Goal: Transaction & Acquisition: Purchase product/service

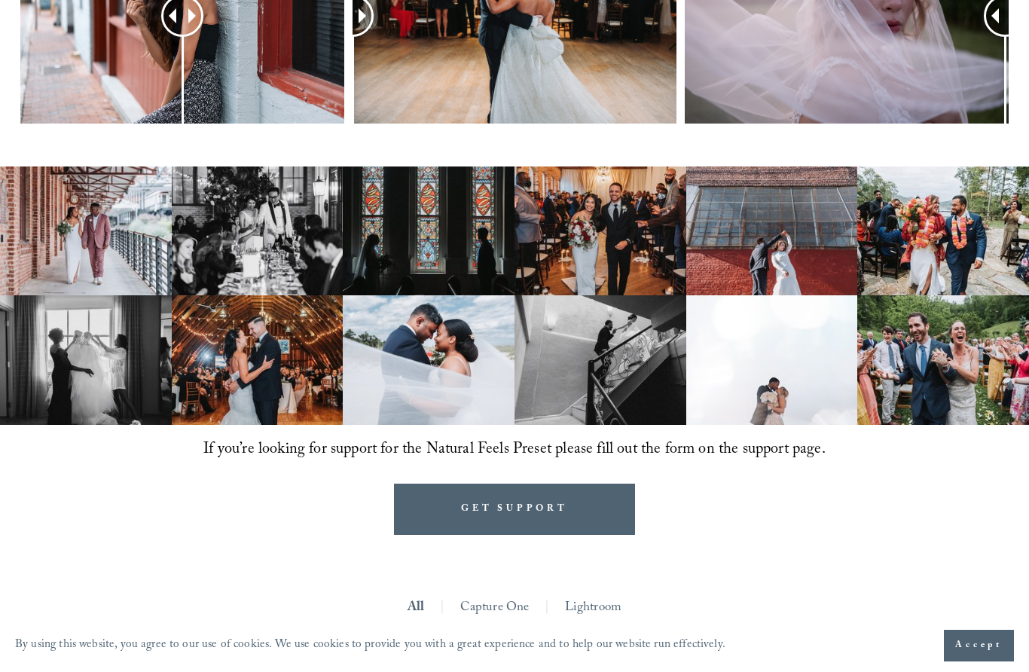
scroll to position [821, 0]
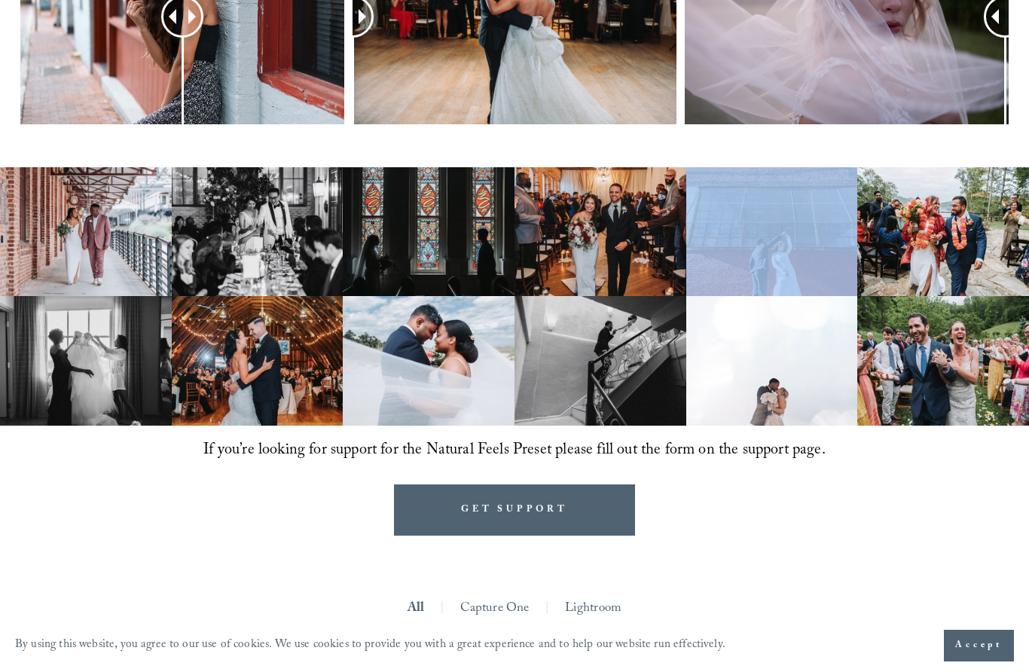
click at [761, 590] on ul "All | Capture One | Lightroom |" at bounding box center [513, 609] width 987 height 107
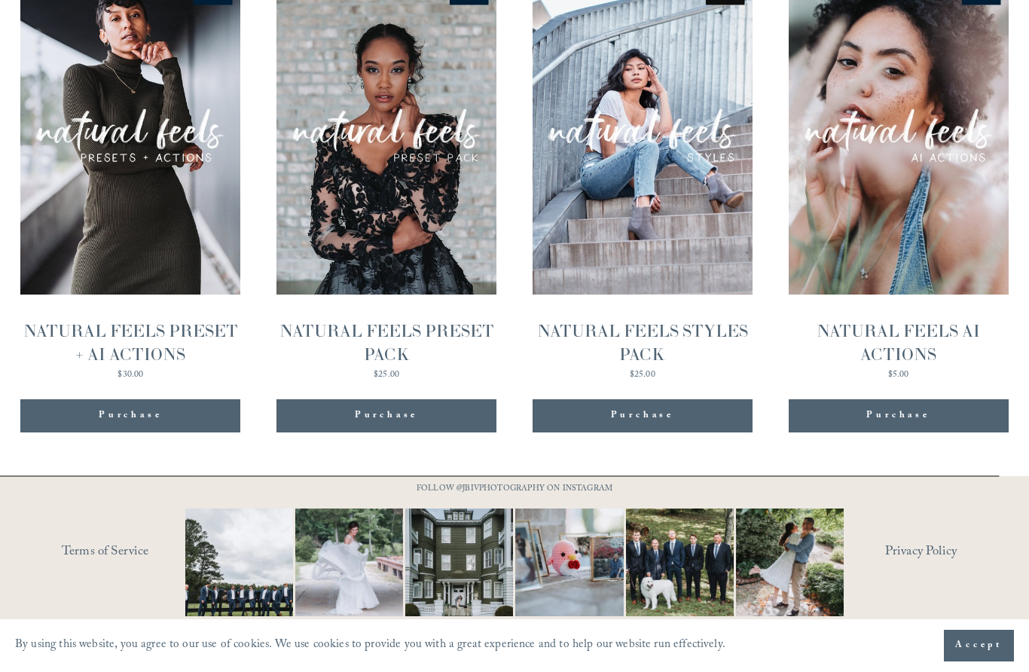
scroll to position [1572, 0]
click at [65, 423] on div "Purchase Added!" at bounding box center [131, 415] width 198 height 15
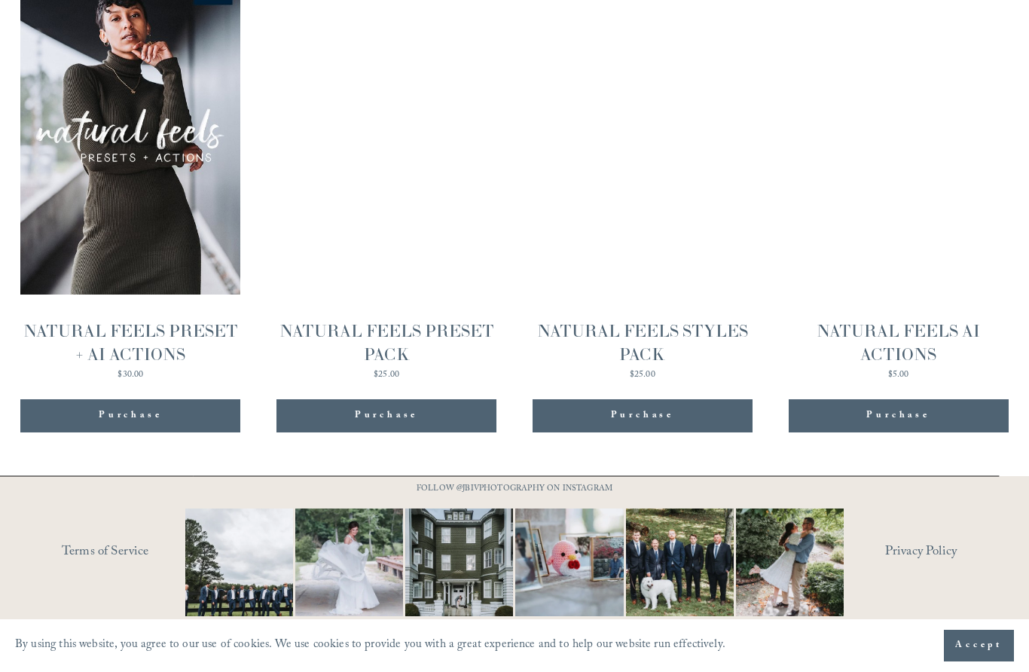
scroll to position [1559, 0]
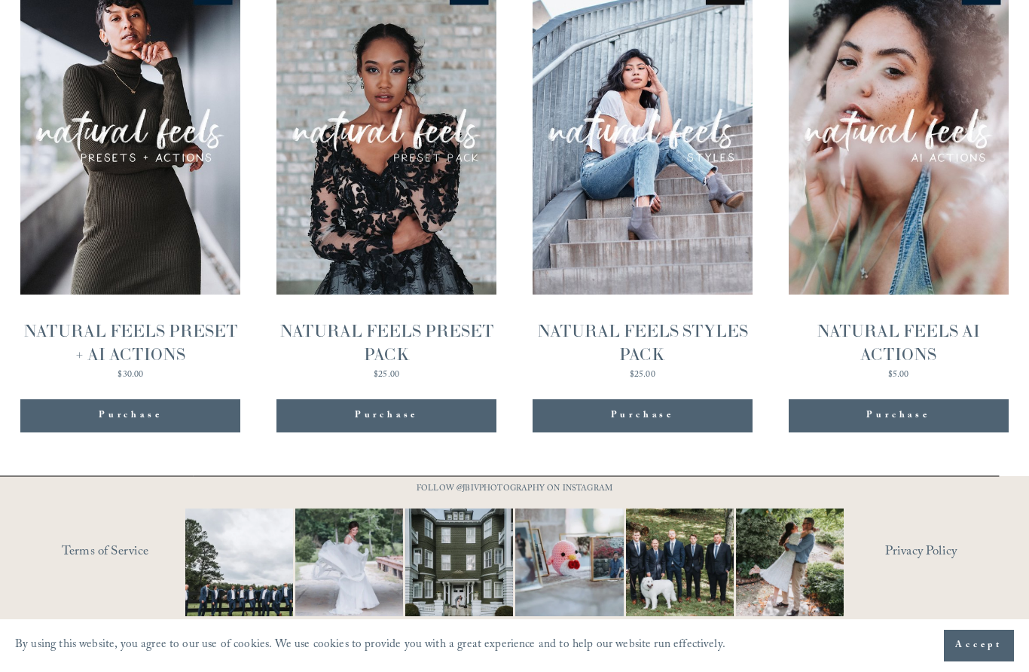
click at [0, 0] on img "NATURAL FEELS PRESET + AI ACTIONS" at bounding box center [0, 0] width 0 height 0
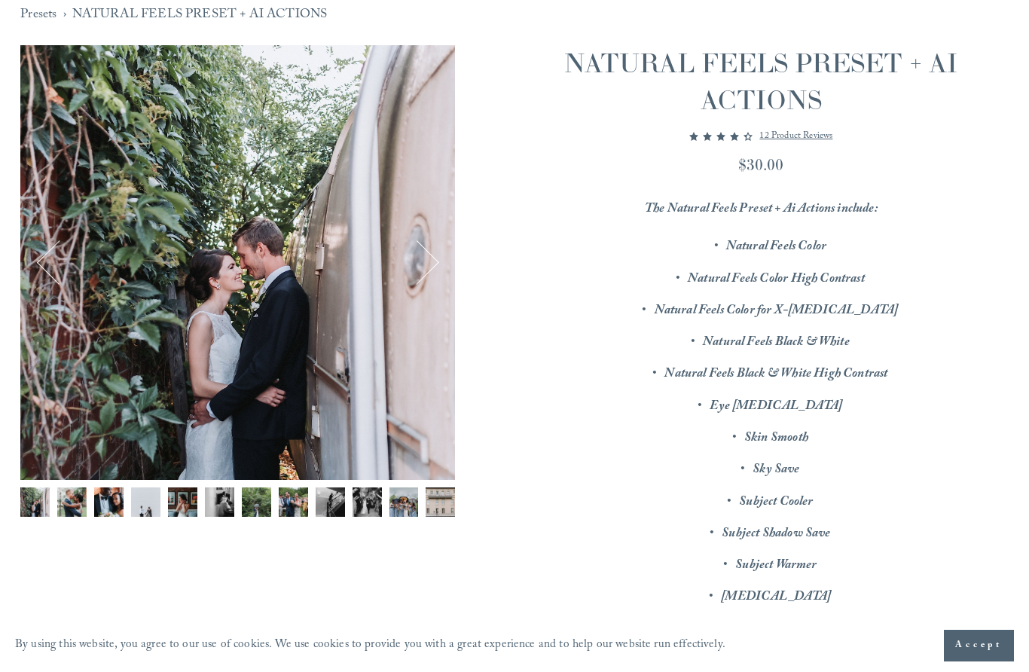
scroll to position [151, 0]
click at [35, 490] on img "Image 1 of 12" at bounding box center [34, 500] width 29 height 29
click at [120, 360] on div "Image 1 of 12" at bounding box center [237, 261] width 435 height 435
click at [25, 246] on div "Image 1 of 12" at bounding box center [237, 261] width 435 height 435
click at [55, 258] on button "Previous" at bounding box center [59, 262] width 46 height 46
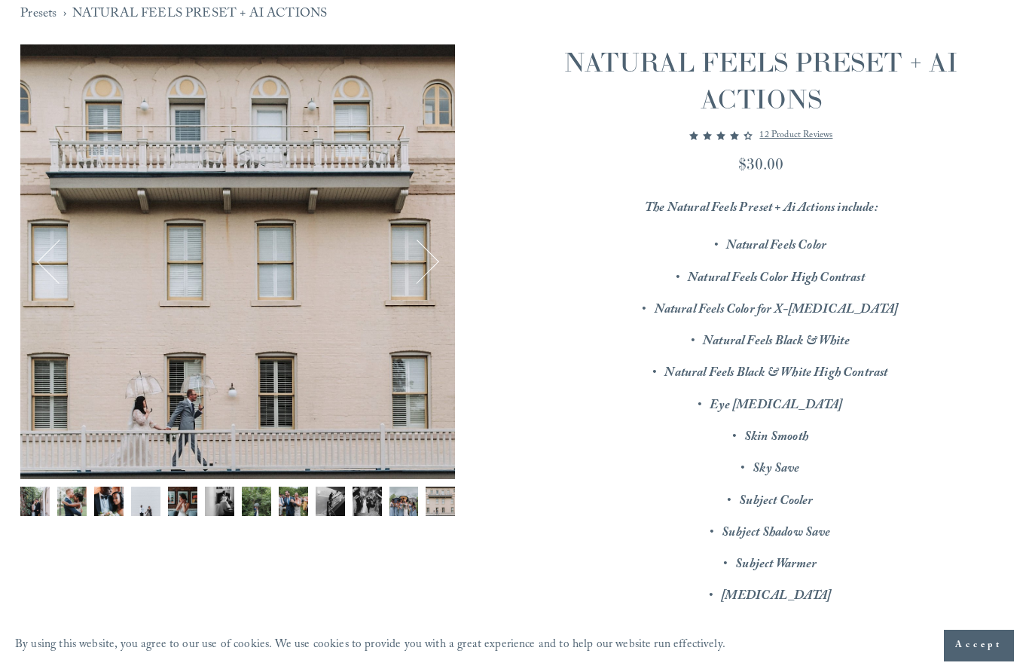
click at [29, 250] on div "Image 12 of 12" at bounding box center [237, 261] width 435 height 435
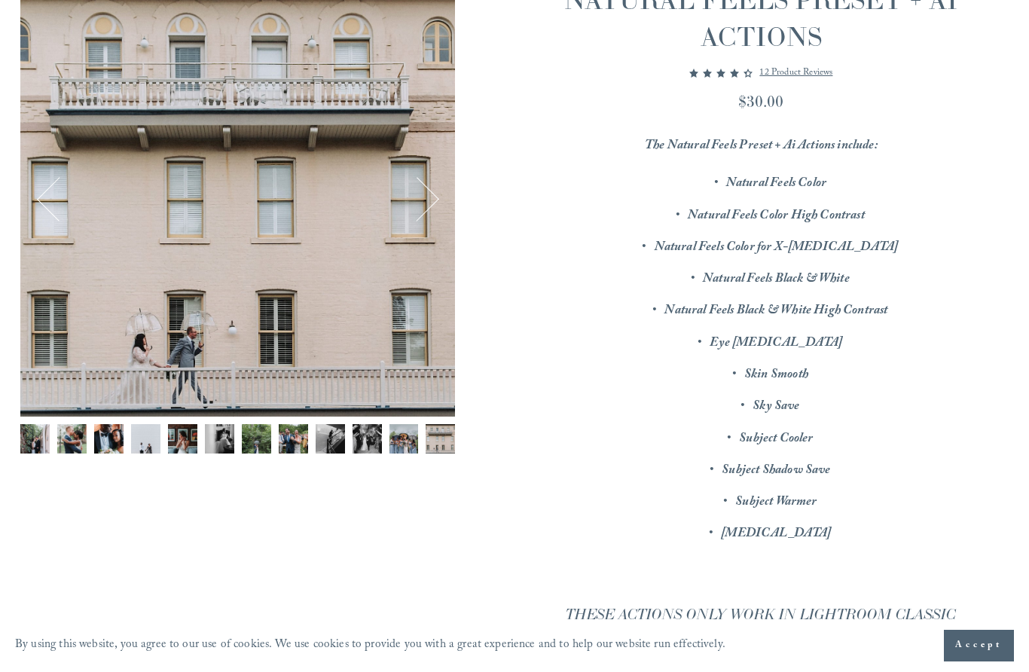
scroll to position [181, 0]
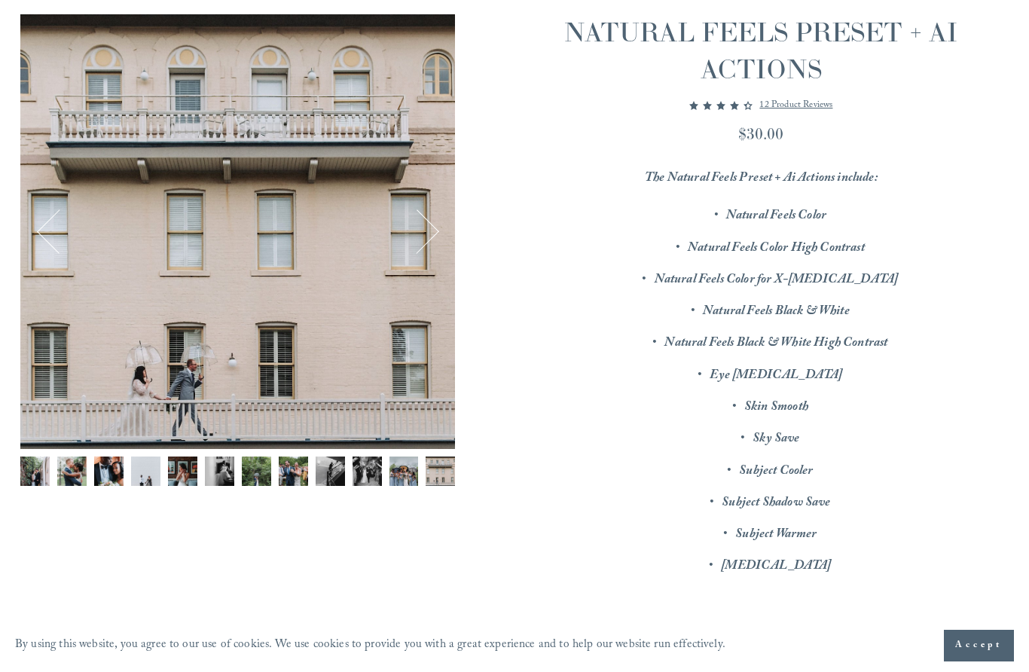
click at [23, 204] on div "Image 12 of 12" at bounding box center [237, 231] width 435 height 435
click at [58, 233] on button "Previous" at bounding box center [59, 232] width 46 height 46
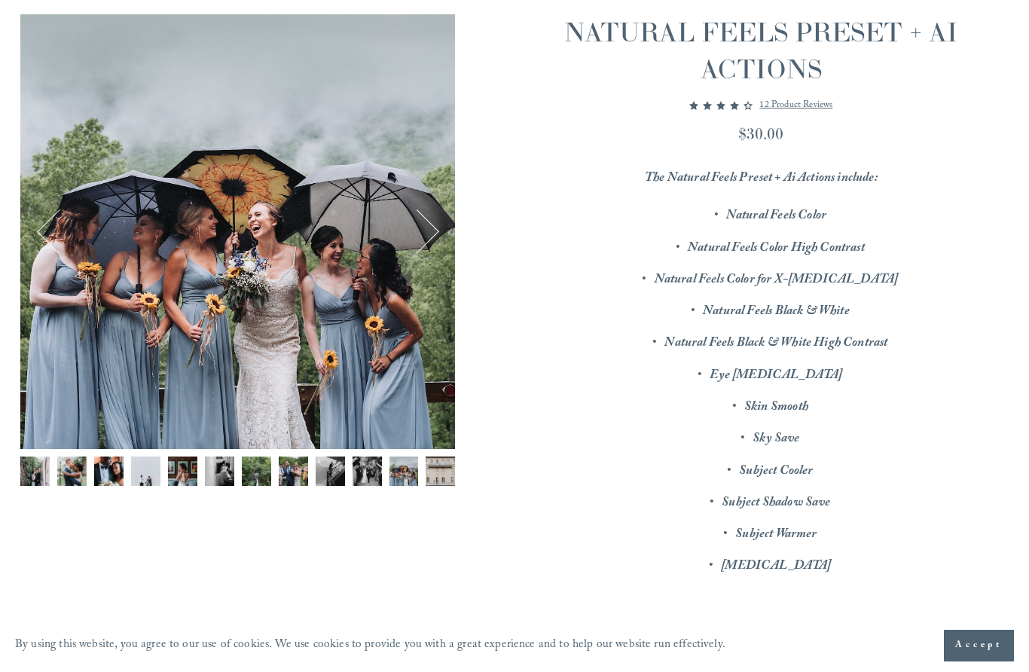
click at [38, 223] on button "Previous" at bounding box center [59, 232] width 46 height 46
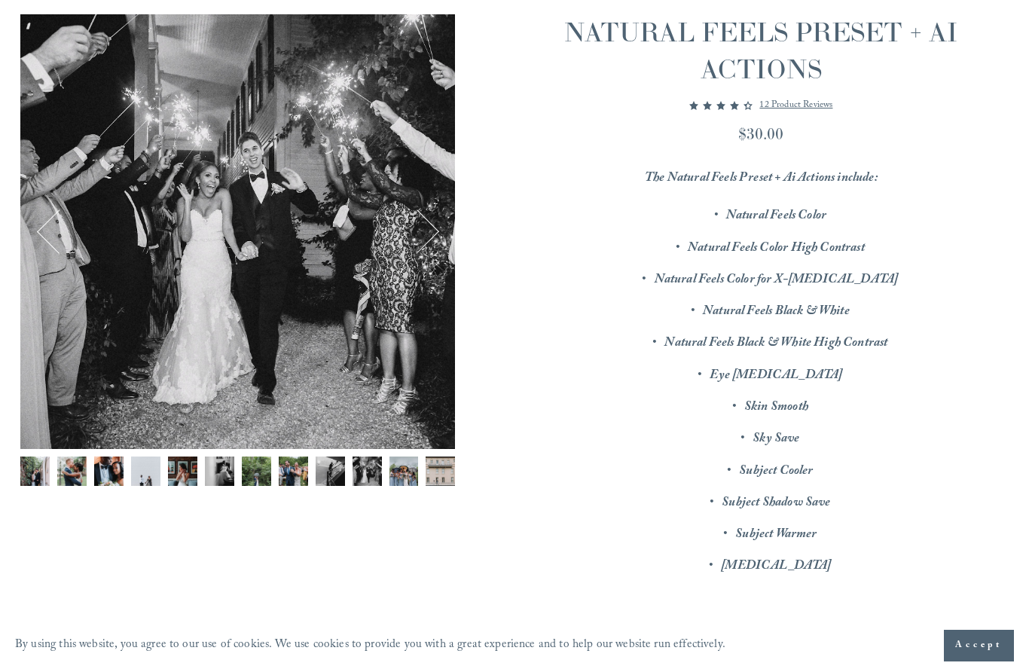
click at [37, 223] on button "Previous" at bounding box center [59, 232] width 46 height 46
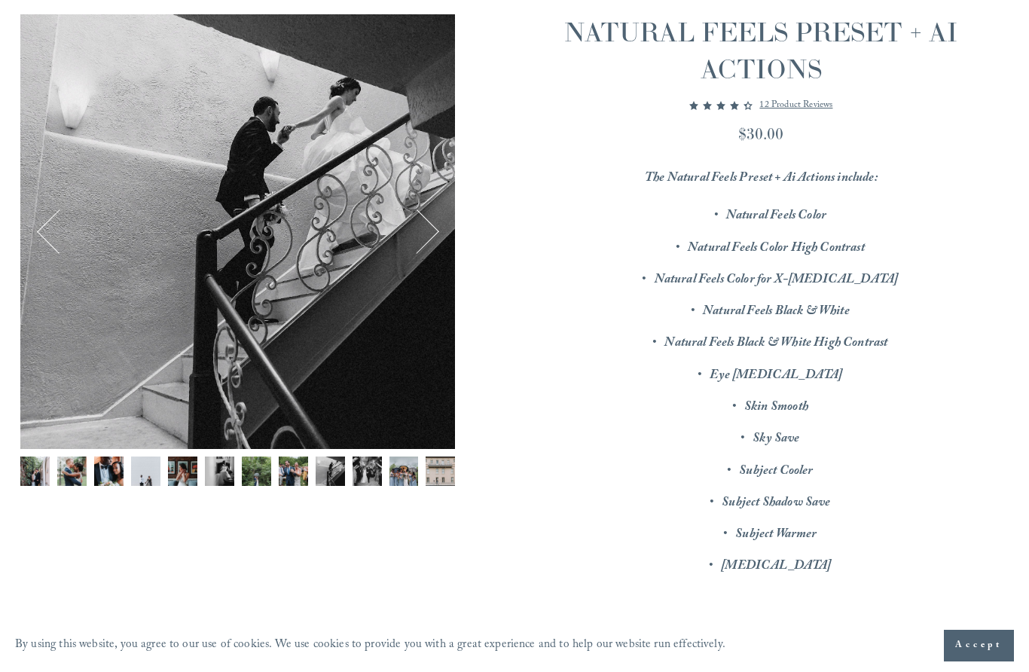
click at [35, 226] on div "Image 9 of 12" at bounding box center [237, 231] width 435 height 435
click at [36, 223] on button "Previous" at bounding box center [59, 232] width 46 height 46
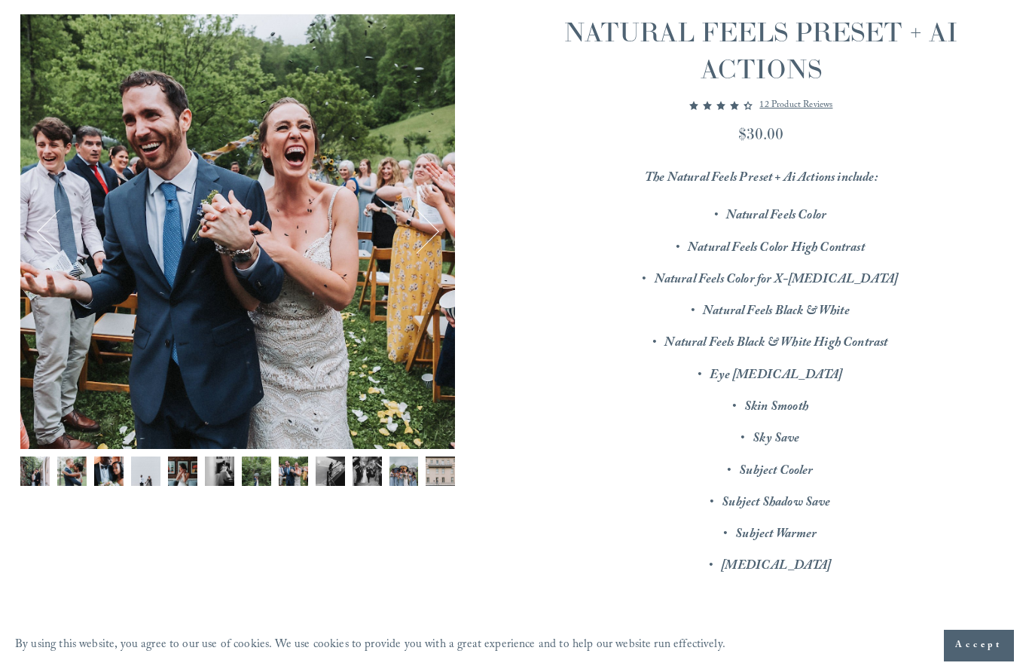
click at [35, 229] on div "Image 8 of 12" at bounding box center [237, 231] width 435 height 435
click at [41, 225] on button "Previous" at bounding box center [59, 232] width 46 height 46
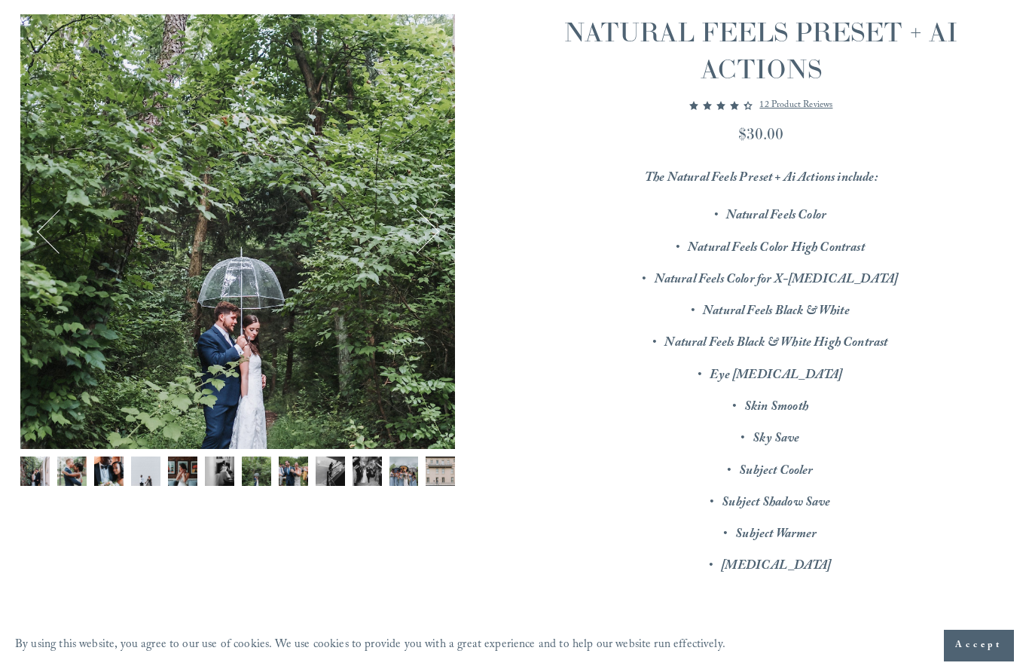
click at [38, 223] on button "Previous" at bounding box center [59, 232] width 46 height 46
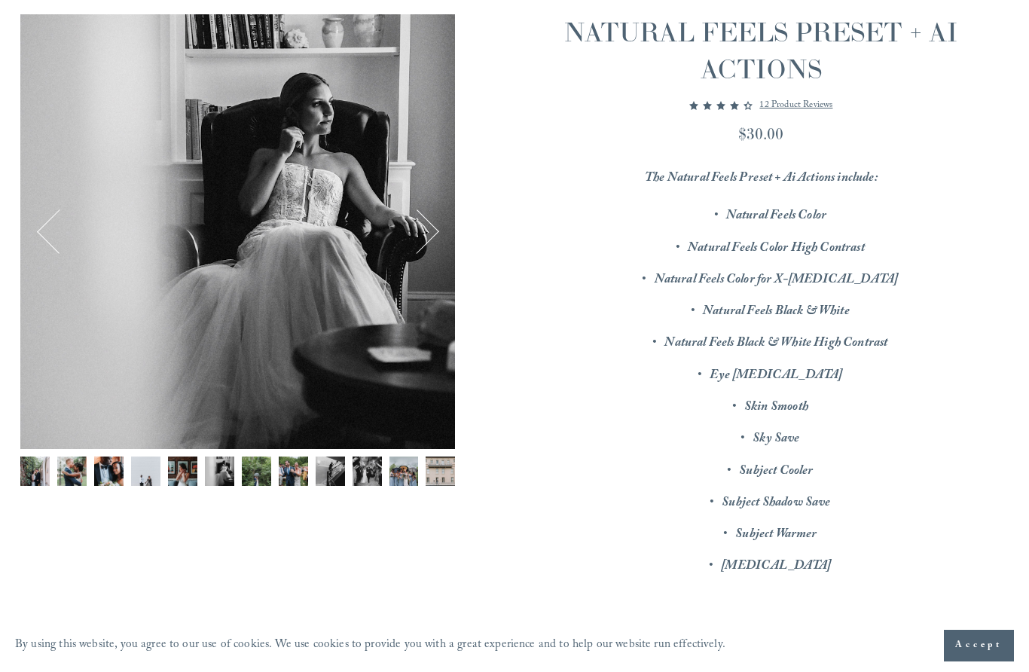
click at [50, 228] on button "Previous" at bounding box center [59, 232] width 46 height 46
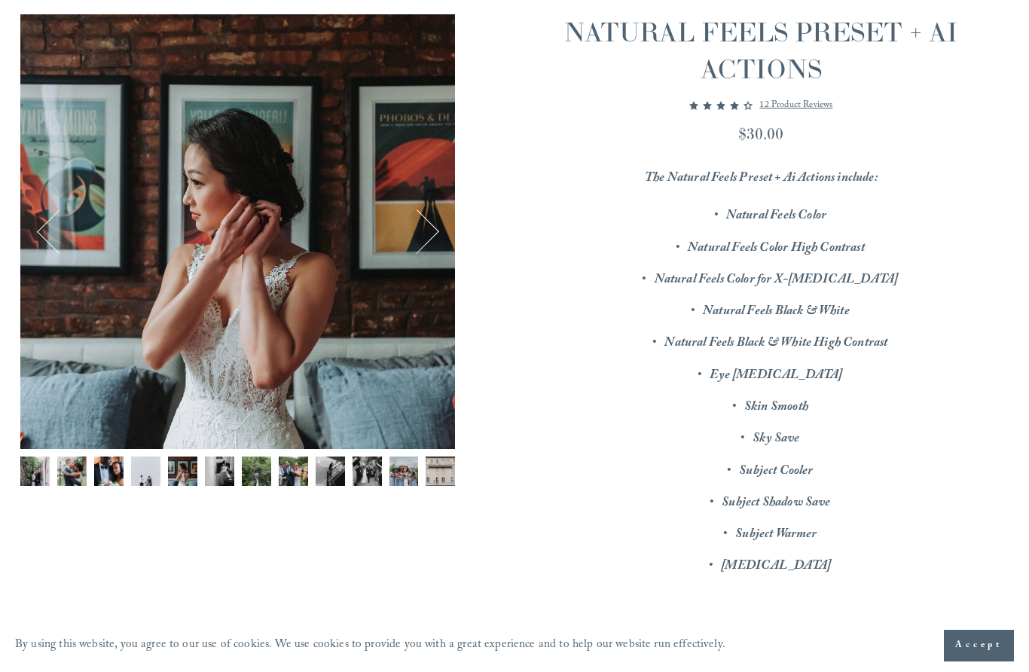
click at [43, 230] on button "Previous" at bounding box center [59, 232] width 46 height 46
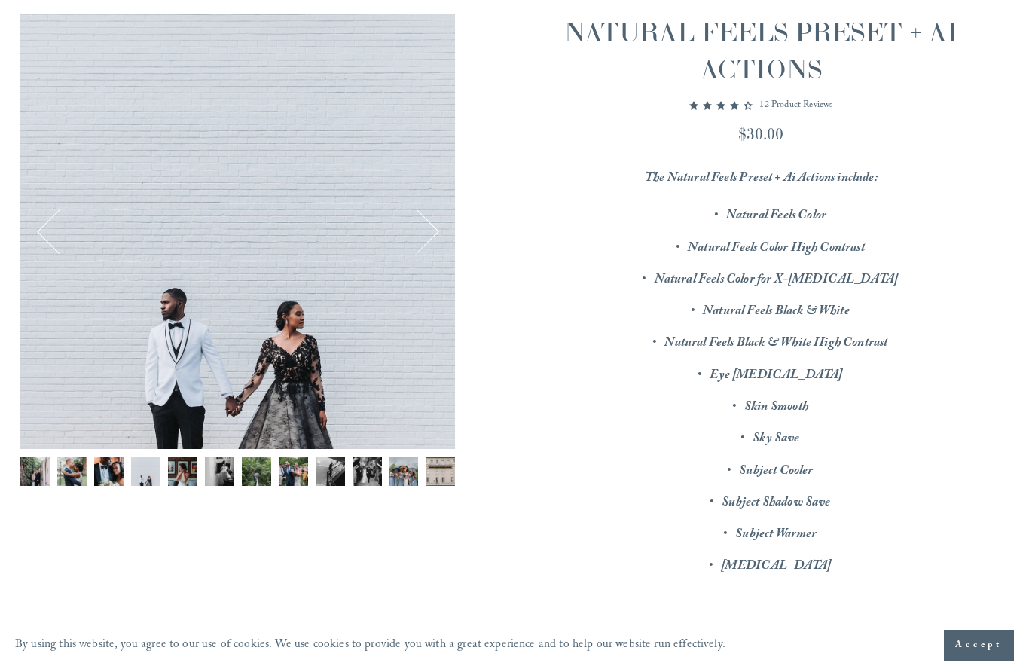
click at [43, 233] on button "Previous" at bounding box center [59, 232] width 46 height 46
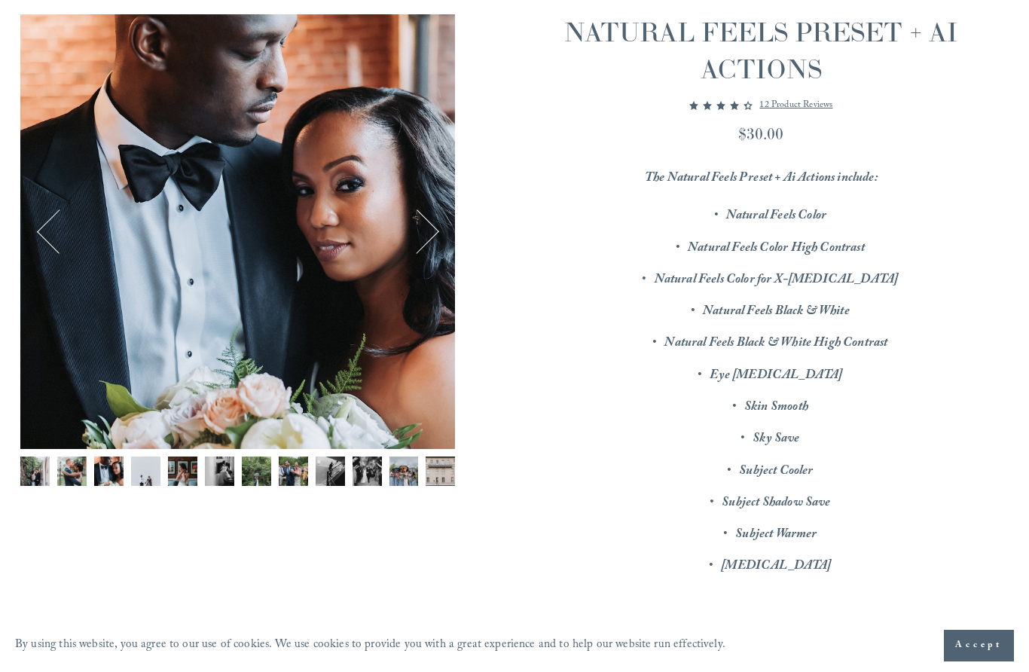
click at [37, 230] on button "Previous" at bounding box center [59, 232] width 46 height 46
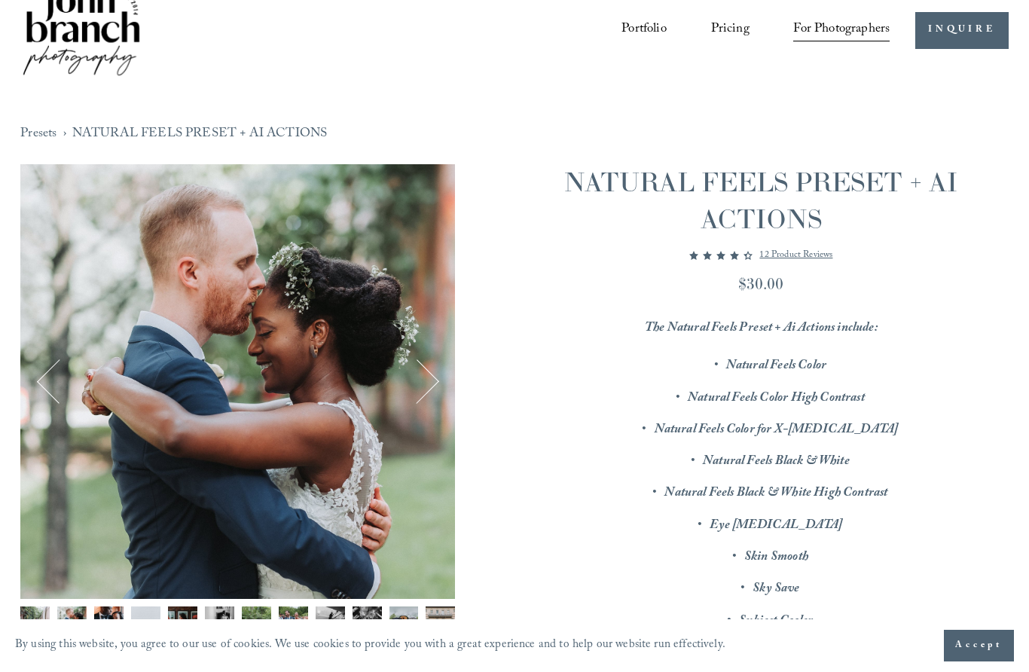
scroll to position [0, 0]
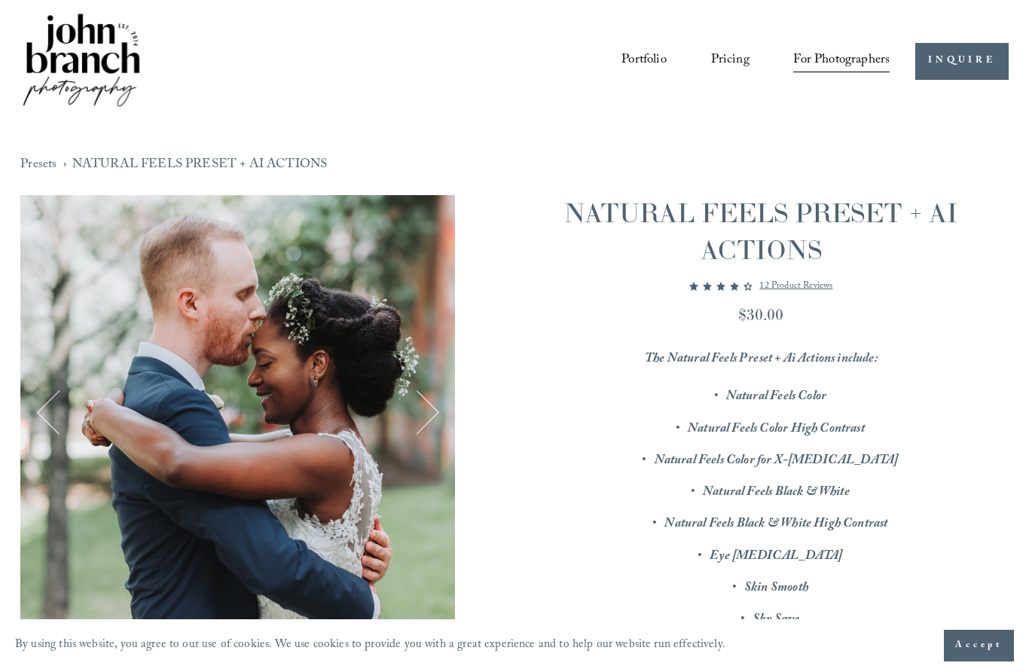
click at [37, 392] on button "Previous" at bounding box center [59, 412] width 46 height 46
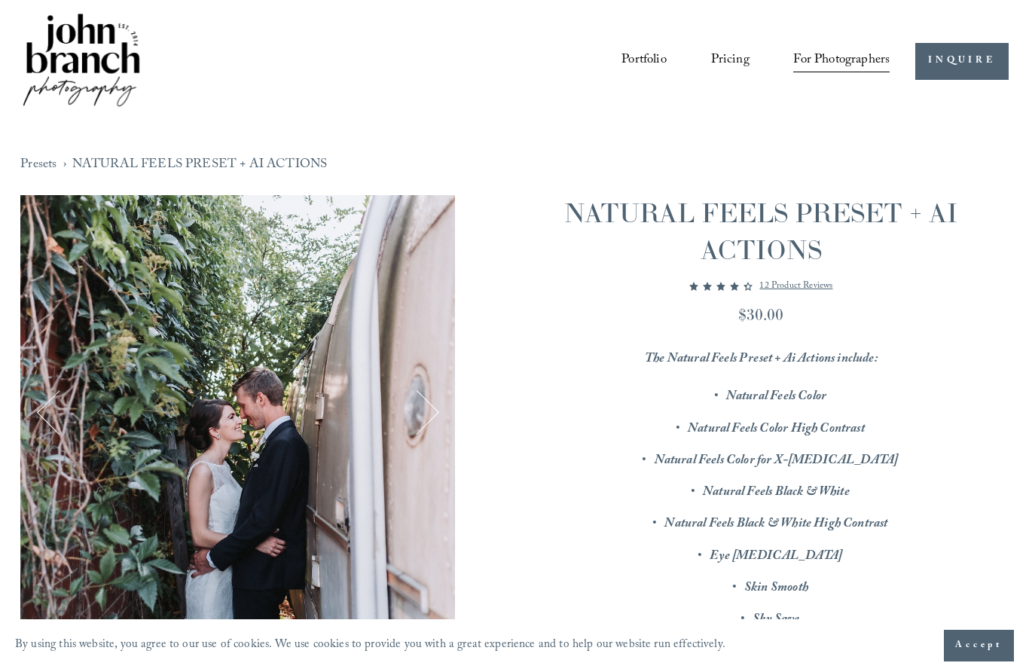
scroll to position [26, 0]
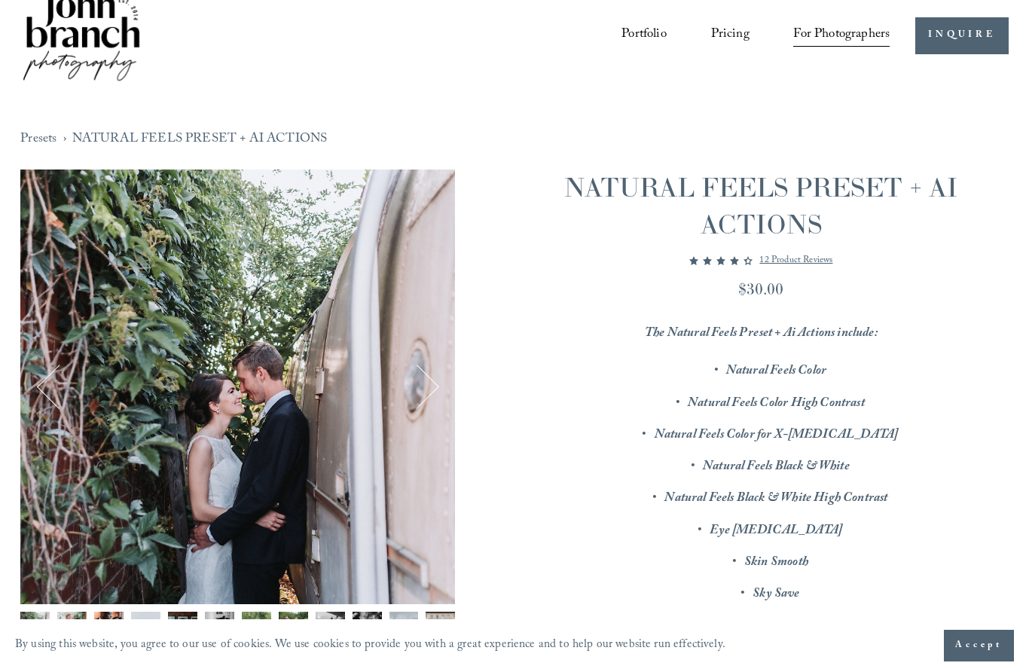
click at [42, 386] on button "Previous" at bounding box center [59, 387] width 46 height 46
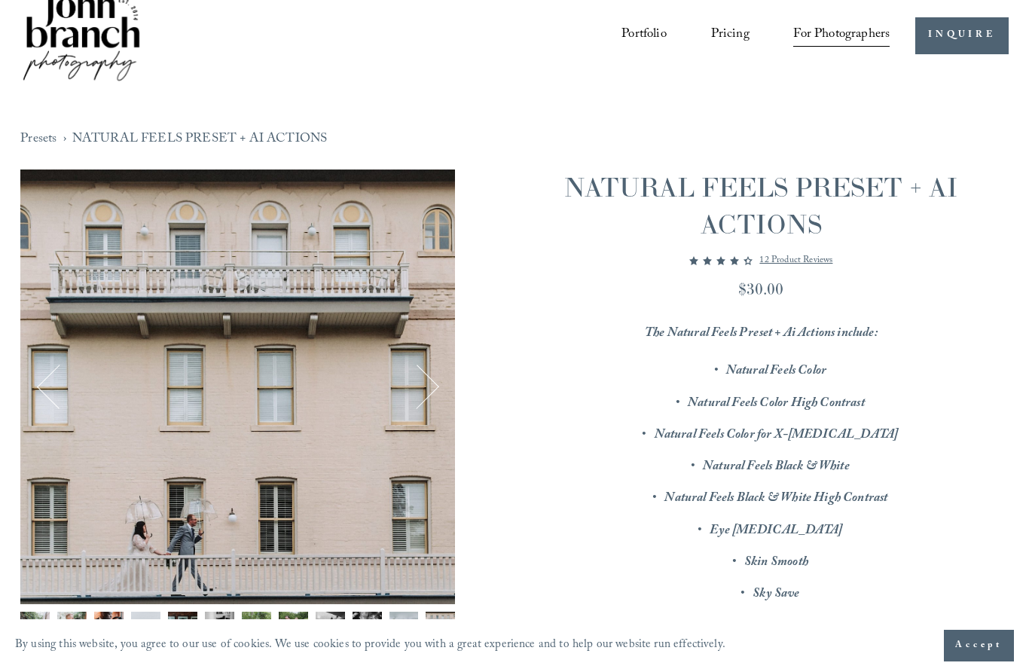
click at [42, 392] on button "Previous" at bounding box center [59, 387] width 46 height 46
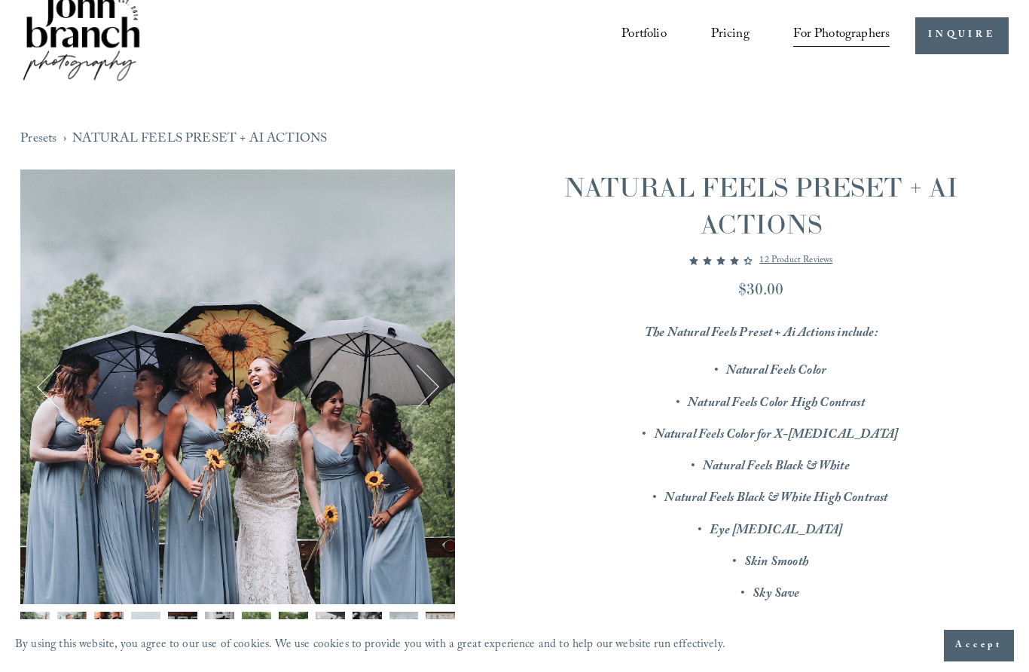
click at [45, 386] on button "Previous" at bounding box center [59, 387] width 46 height 46
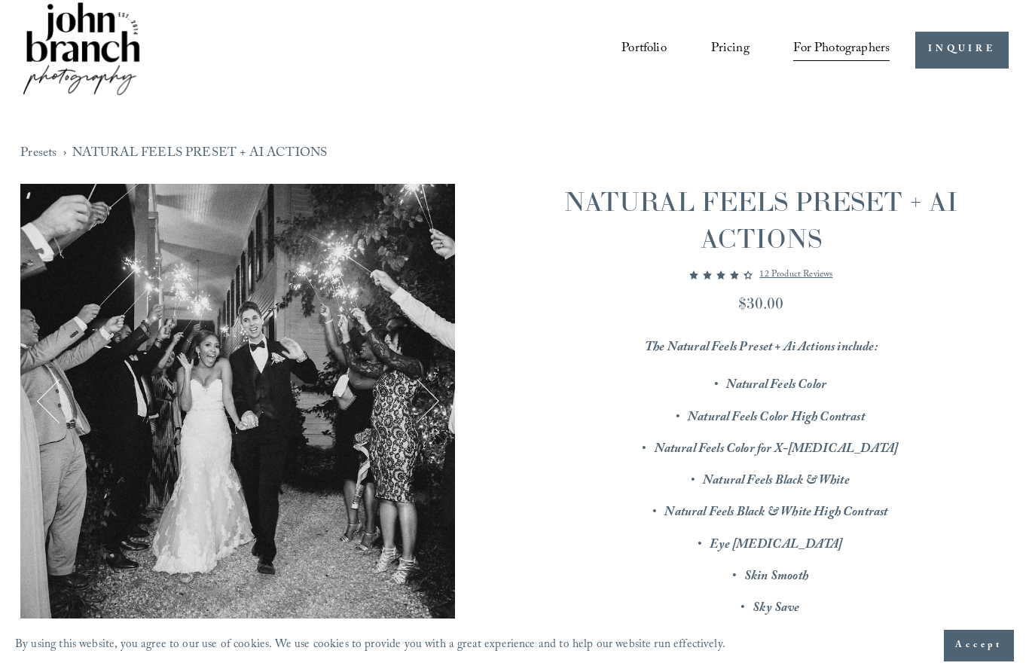
scroll to position [0, 0]
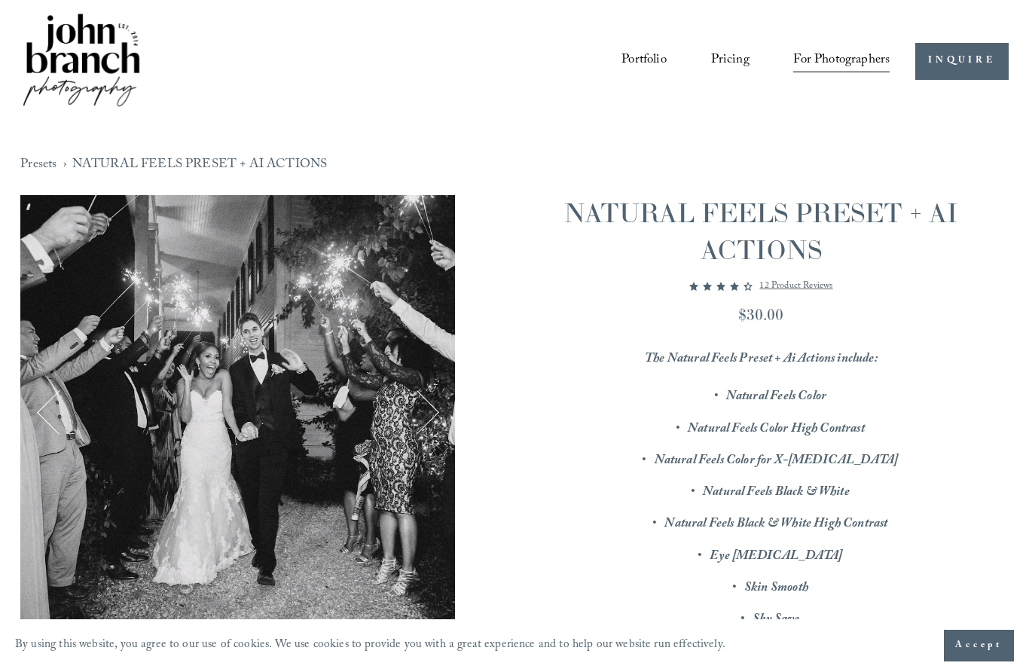
click at [104, 163] on link "NATURAL FEELS PRESET + AI ACTIONS" at bounding box center [199, 166] width 255 height 26
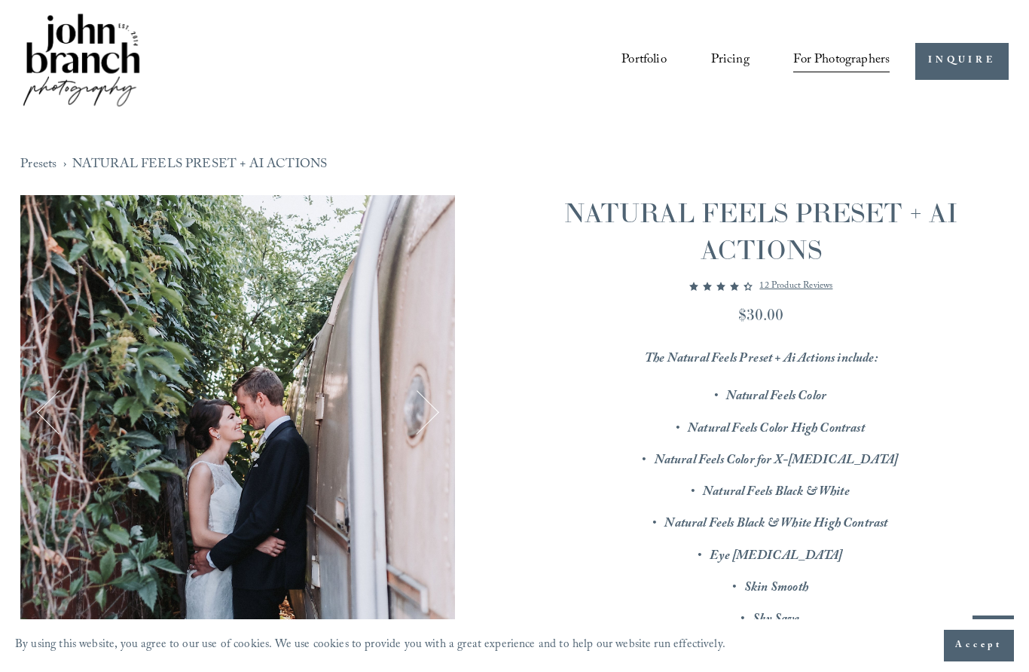
click at [42, 163] on link "Presets" at bounding box center [38, 166] width 36 height 26
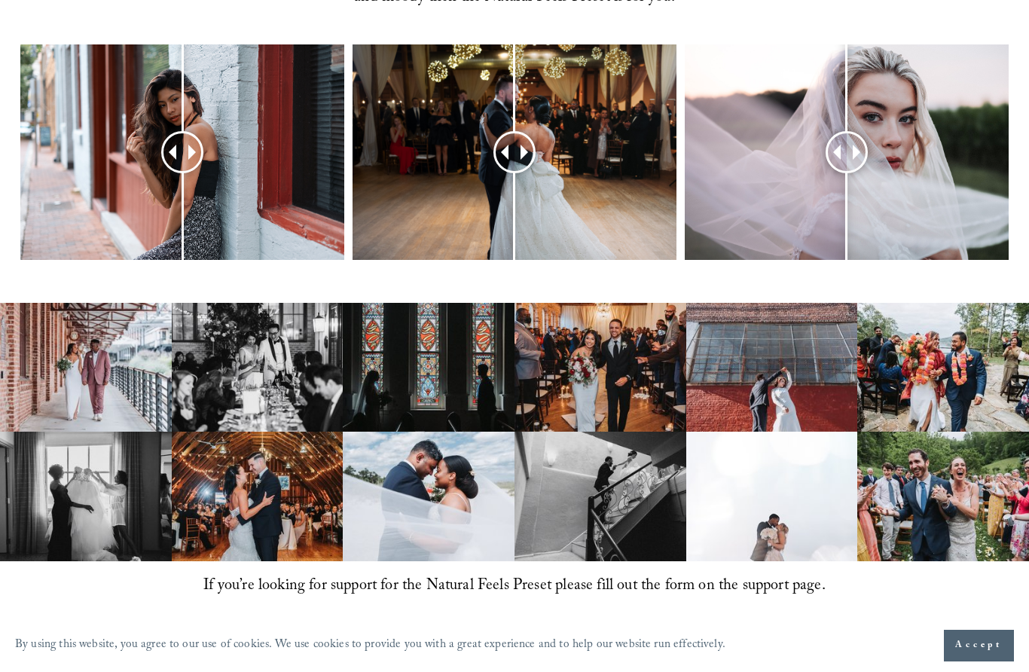
scroll to position [684, 0]
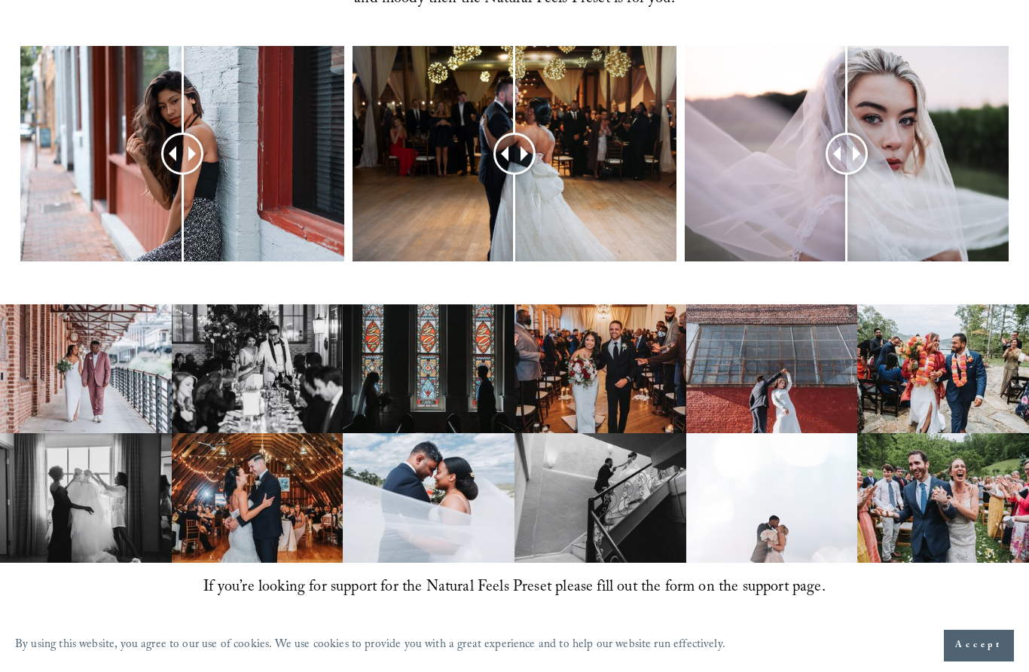
click at [116, 214] on div at bounding box center [182, 154] width 324 height 216
click at [130, 248] on div at bounding box center [182, 154] width 324 height 216
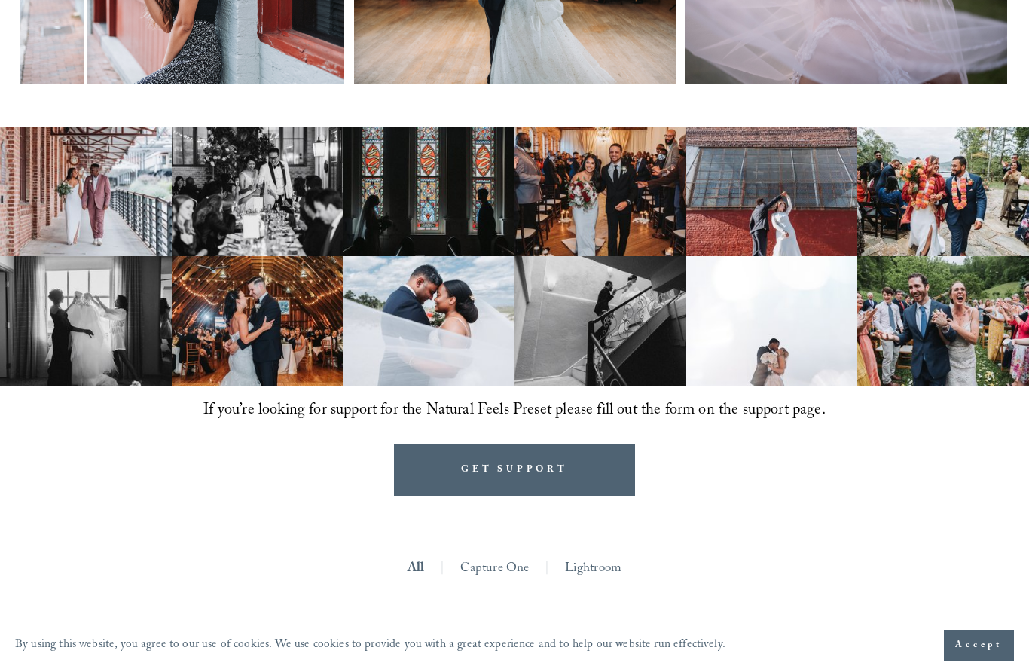
scroll to position [859, 0]
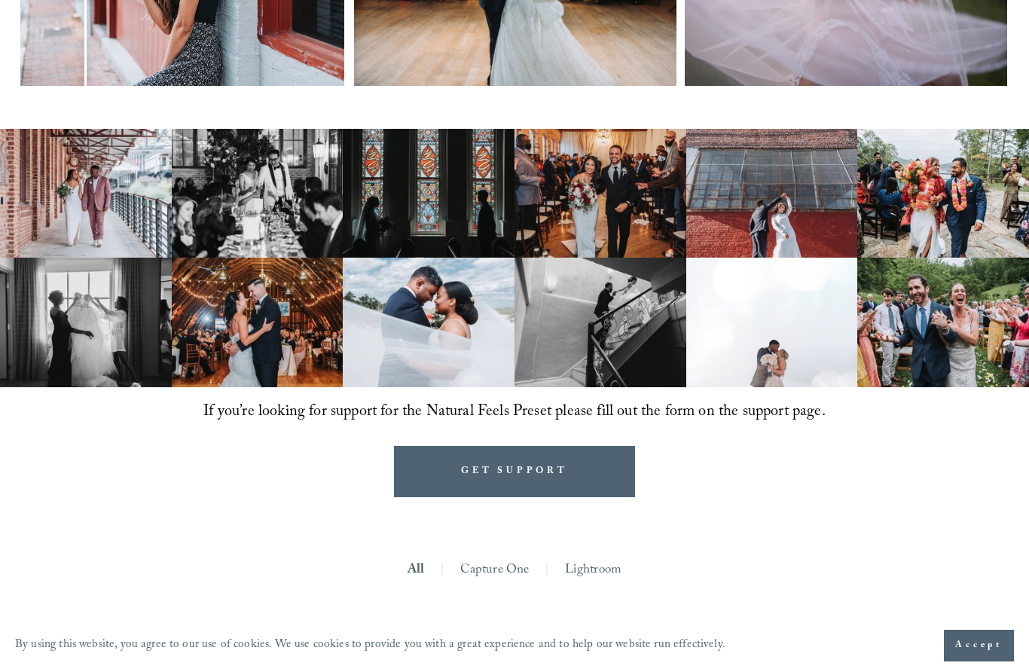
click at [37, 258] on img at bounding box center [86, 194] width 172 height 130
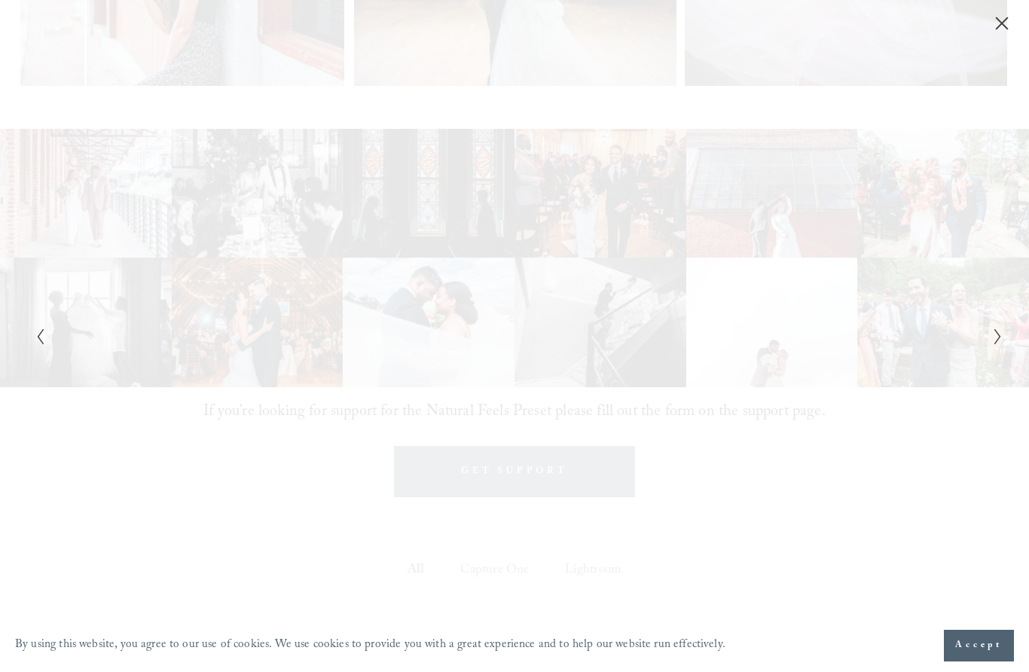
scroll to position [920, 0]
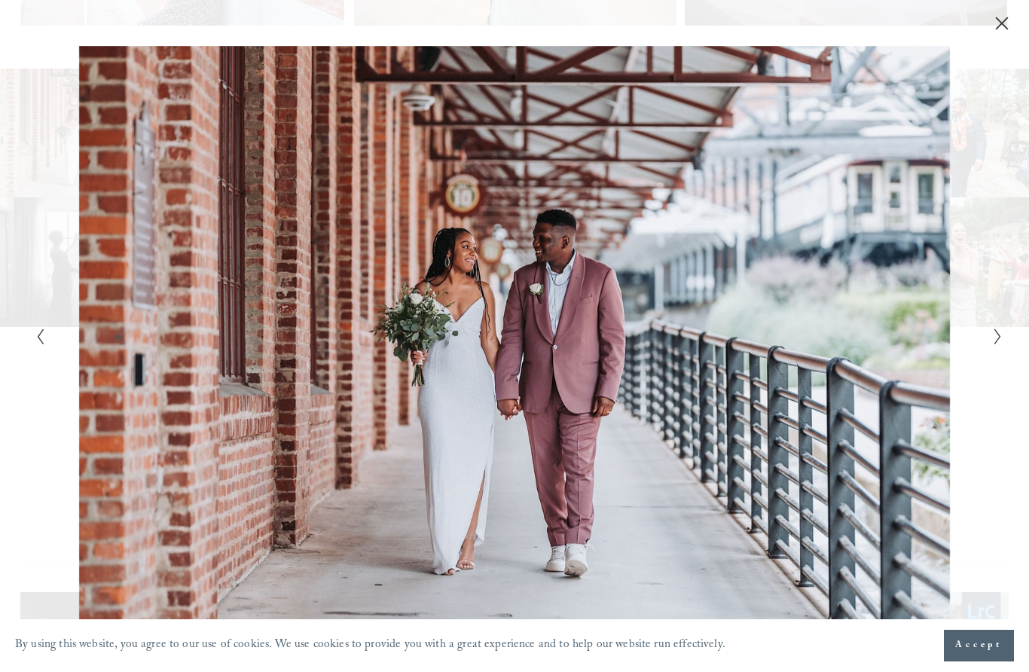
click at [996, 335] on icon "Next Slide" at bounding box center [998, 337] width 10 height 18
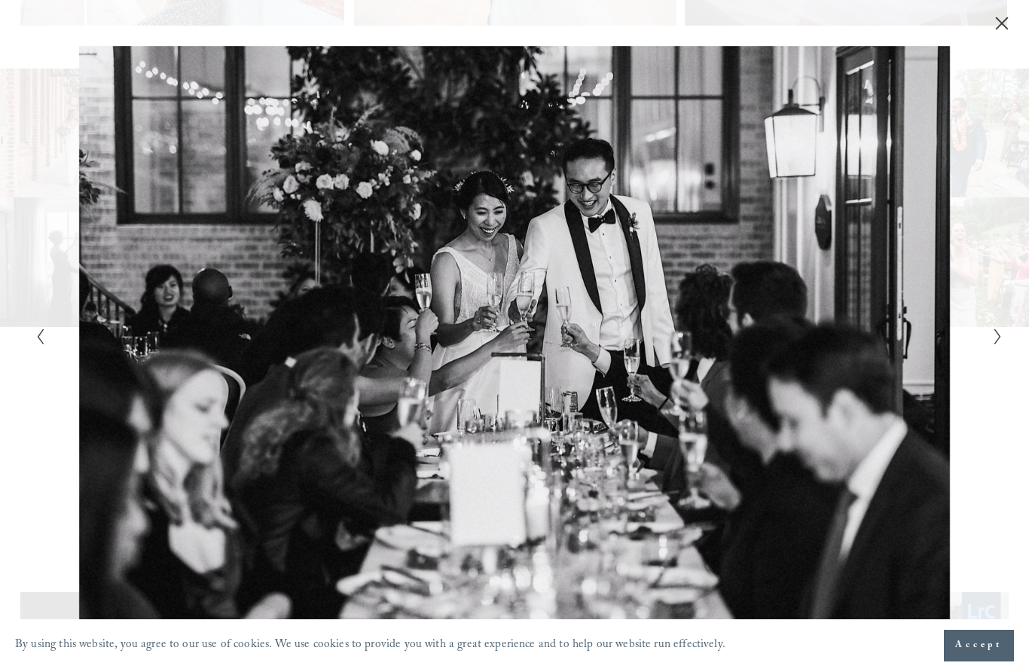
click at [1001, 333] on icon "Next Slide" at bounding box center [998, 337] width 10 height 18
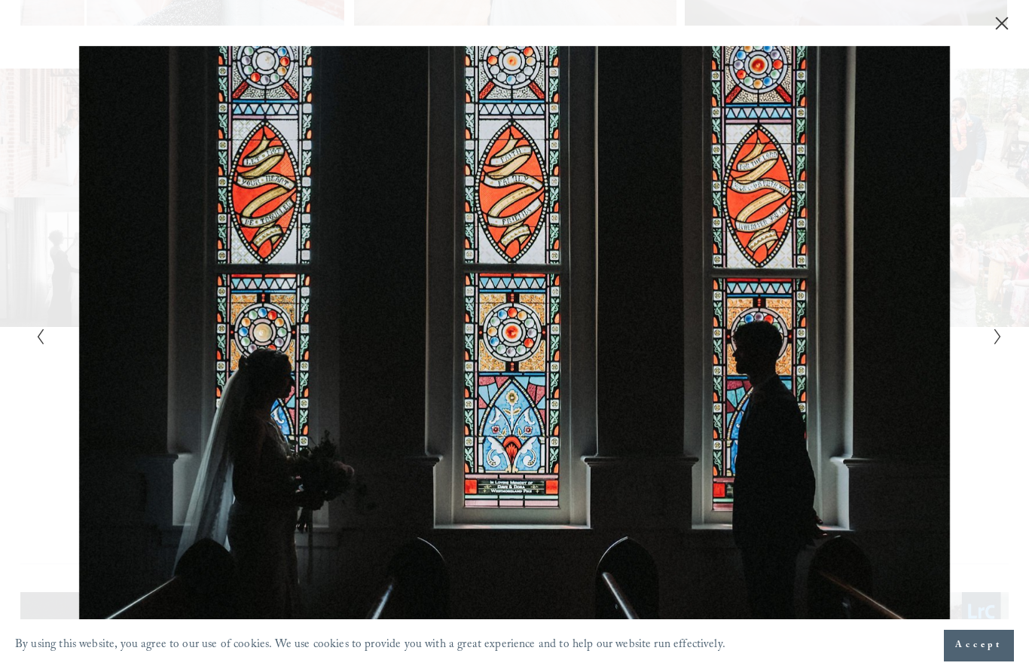
click at [1001, 331] on icon "Next Slide" at bounding box center [998, 337] width 10 height 18
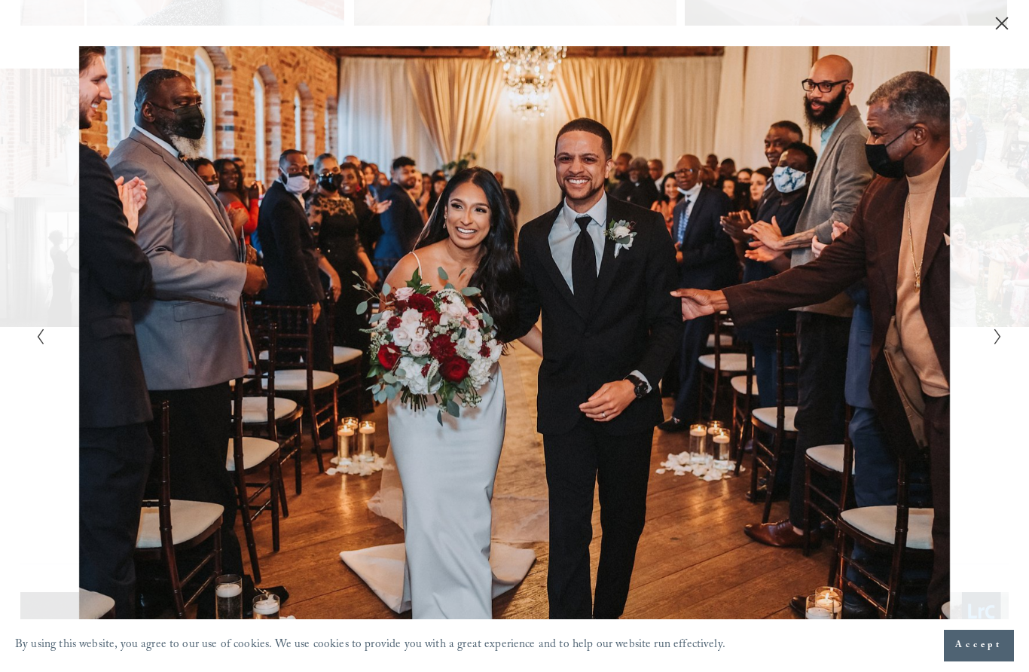
click at [999, 331] on icon "Next Slide" at bounding box center [998, 337] width 10 height 18
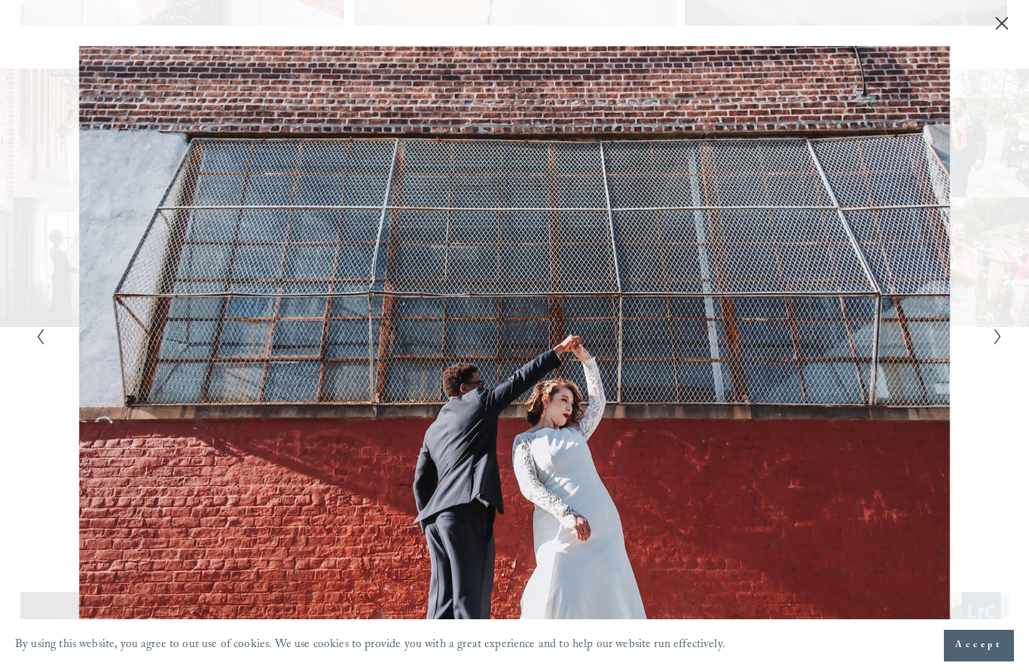
click at [996, 334] on icon "Next Slide" at bounding box center [998, 337] width 10 height 18
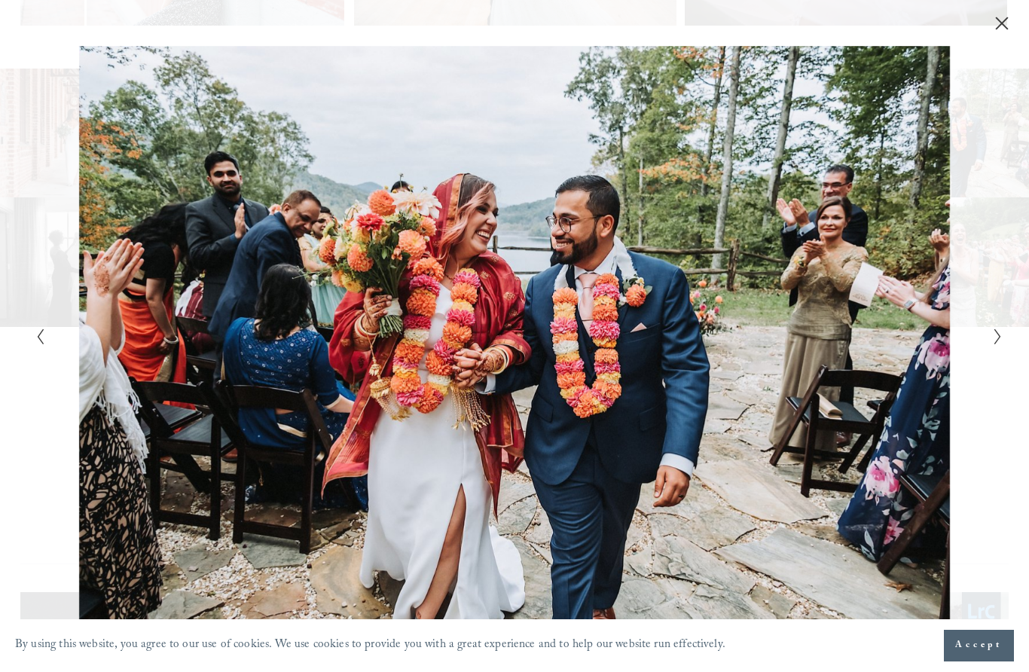
click at [990, 330] on button "Next Slide" at bounding box center [993, 336] width 10 height 18
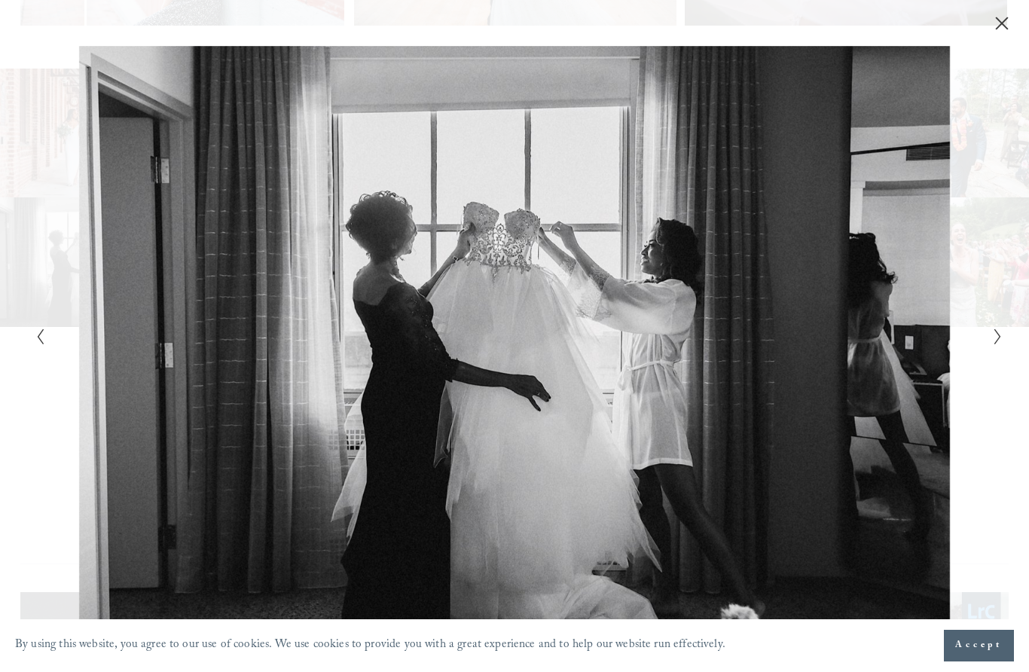
click at [984, 331] on div "Gallery" at bounding box center [755, 336] width 483 height 580
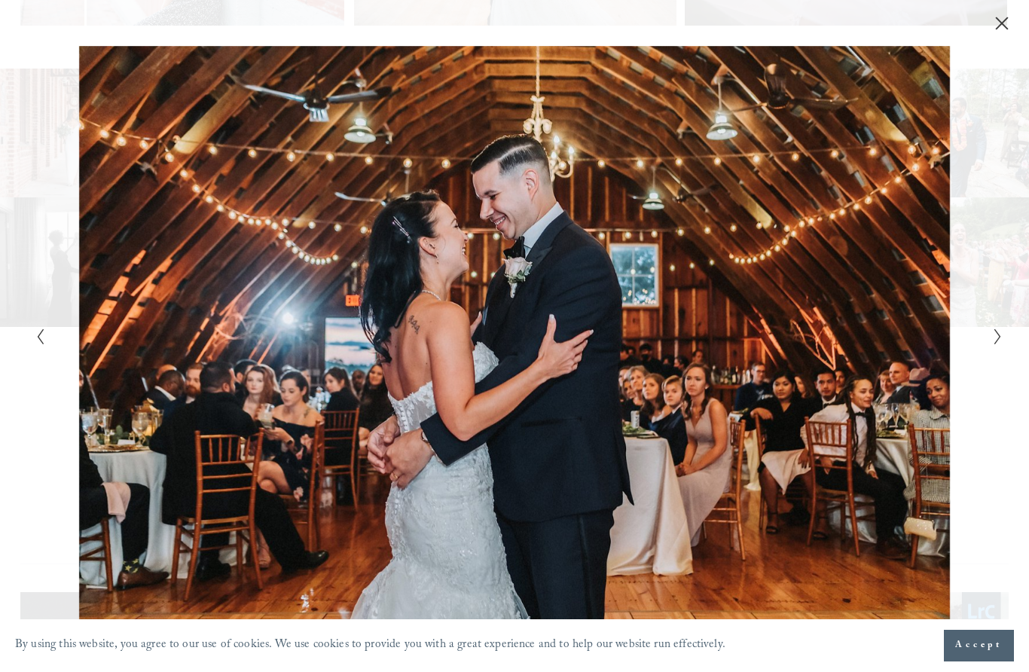
click at [981, 328] on div "Gallery" at bounding box center [755, 336] width 483 height 580
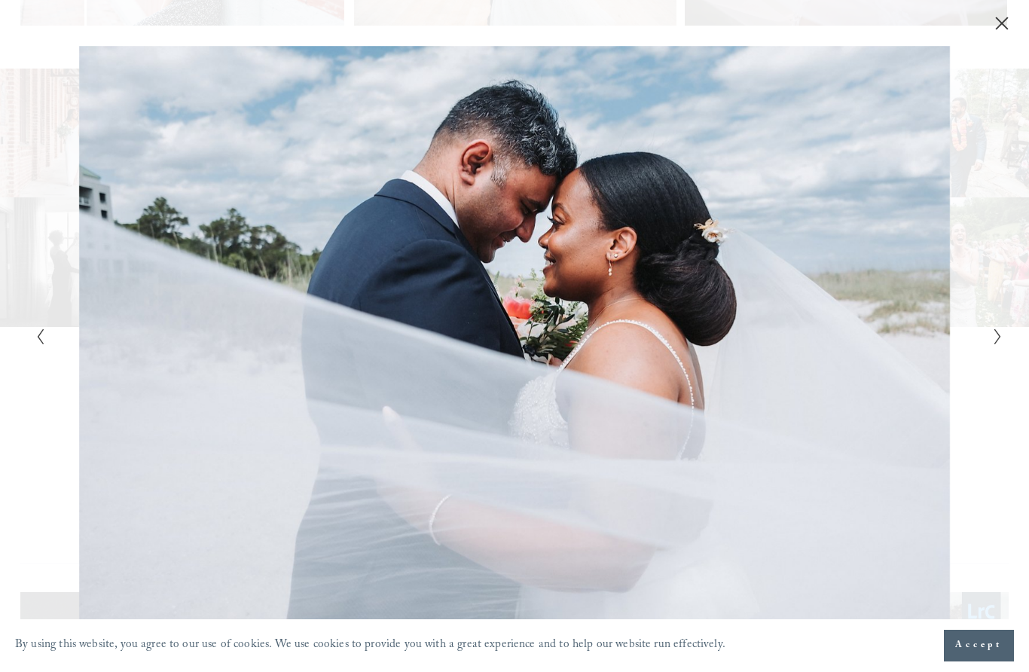
click at [998, 338] on polyline "Next Slide" at bounding box center [996, 336] width 5 height 15
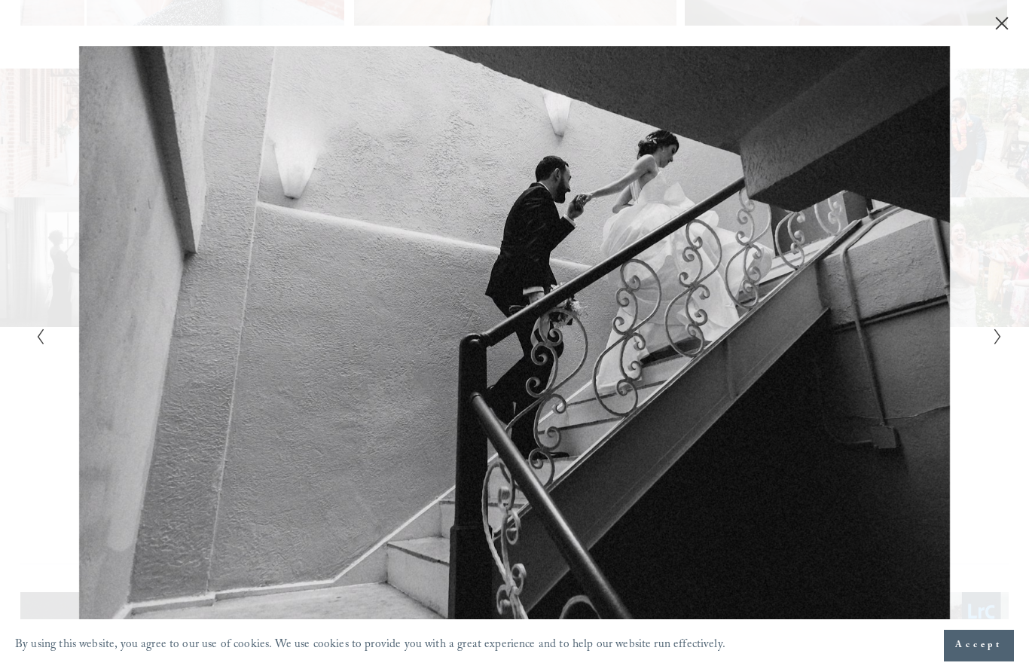
click at [982, 345] on div "Gallery" at bounding box center [755, 336] width 483 height 580
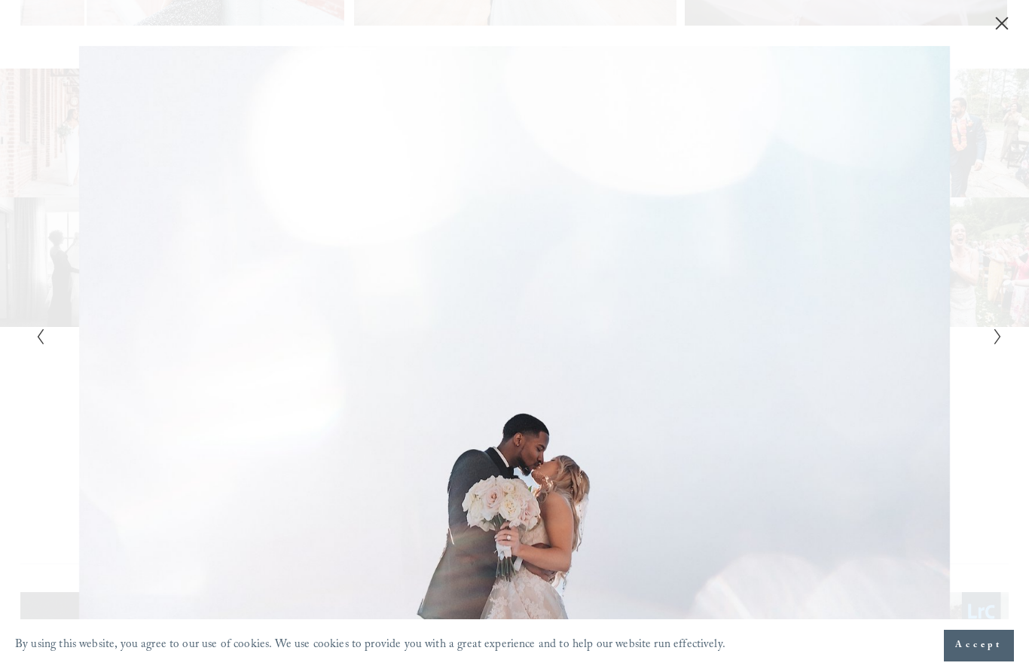
click at [996, 338] on icon "Next Slide" at bounding box center [998, 337] width 10 height 18
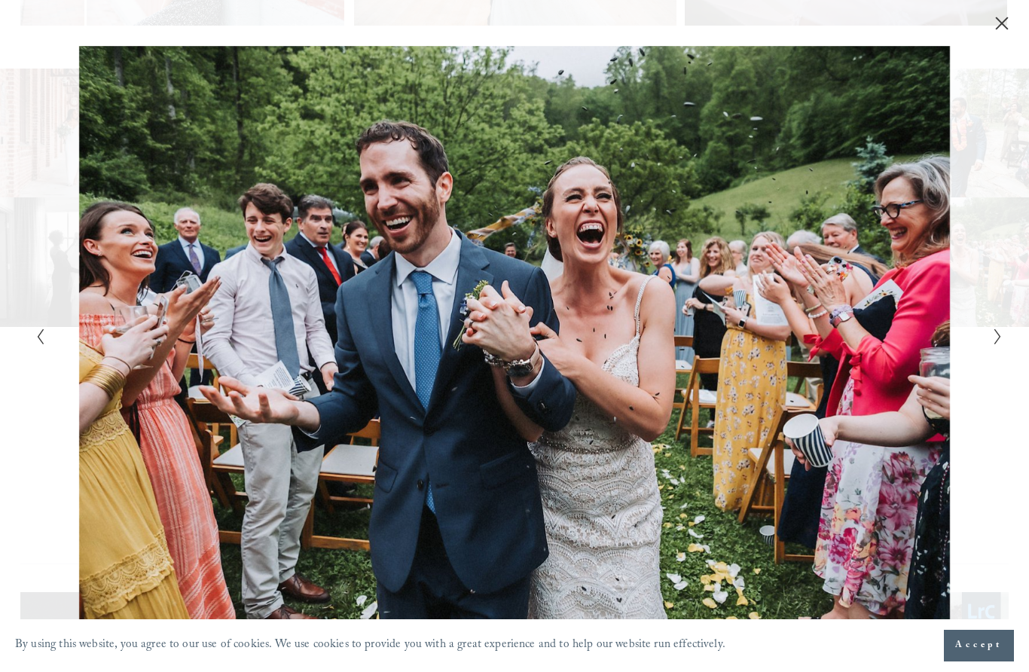
click at [997, 336] on icon "Next Slide" at bounding box center [998, 337] width 10 height 18
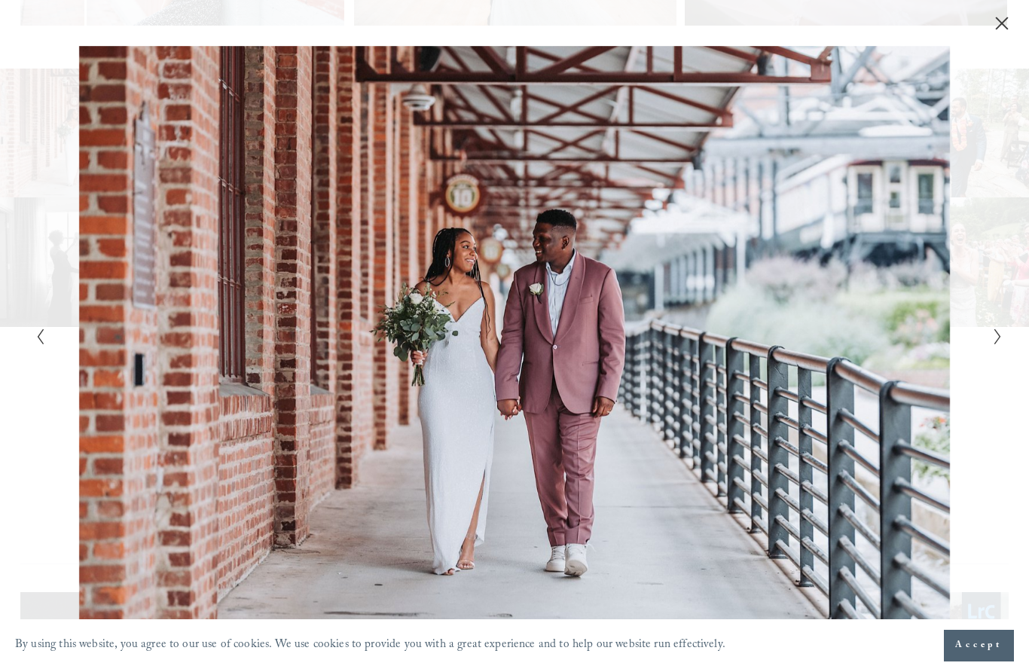
click at [994, 339] on icon "Next Slide" at bounding box center [998, 337] width 10 height 18
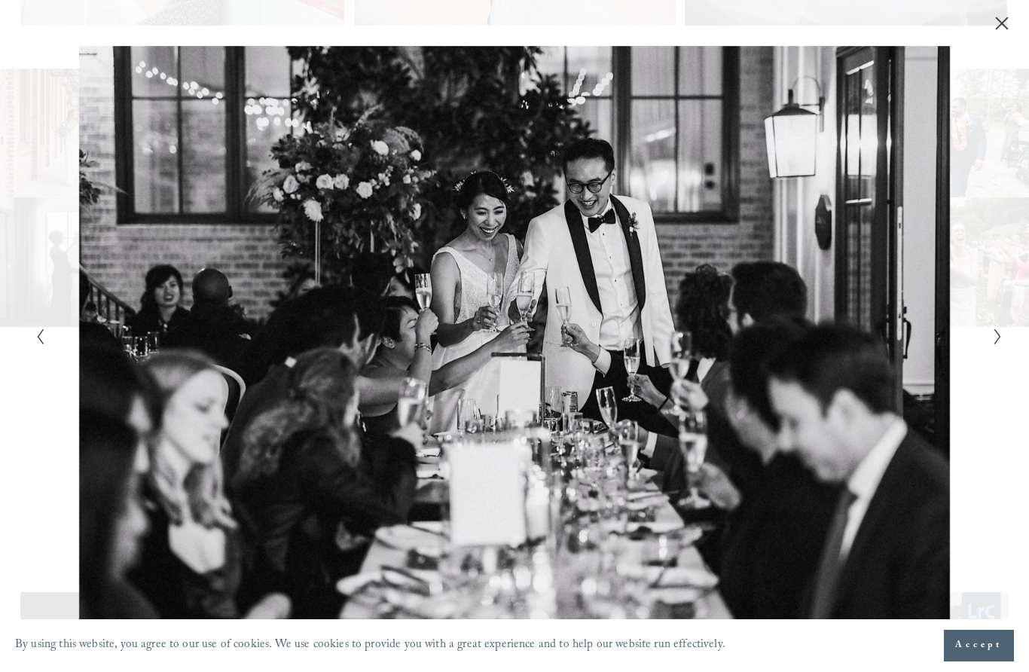
click at [993, 339] on icon "Next Slide" at bounding box center [998, 337] width 10 height 18
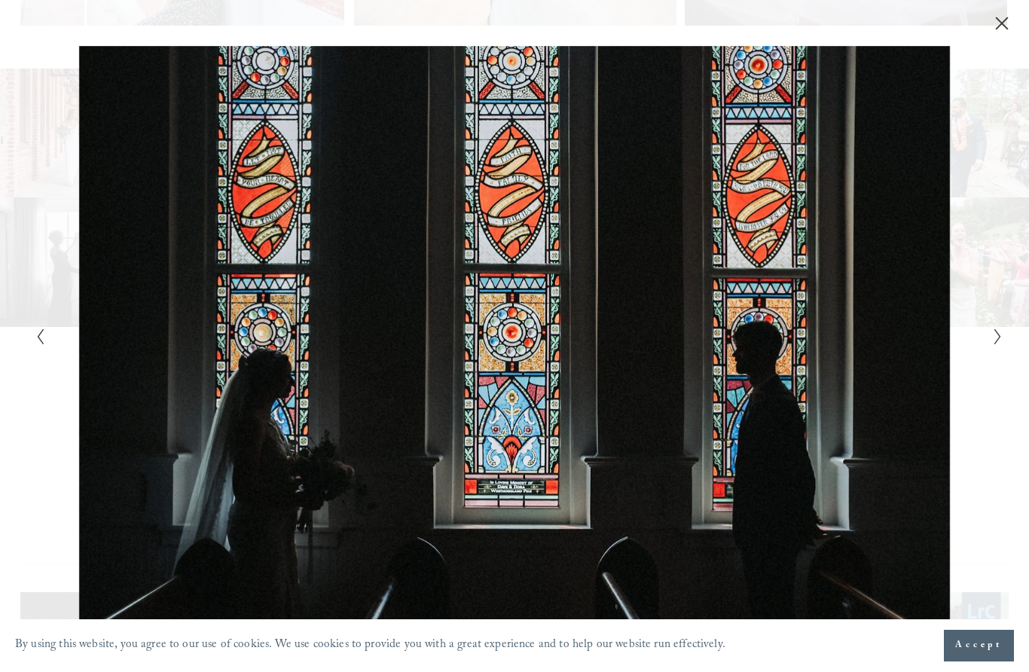
click at [992, 337] on button "Next Slide" at bounding box center [993, 336] width 10 height 18
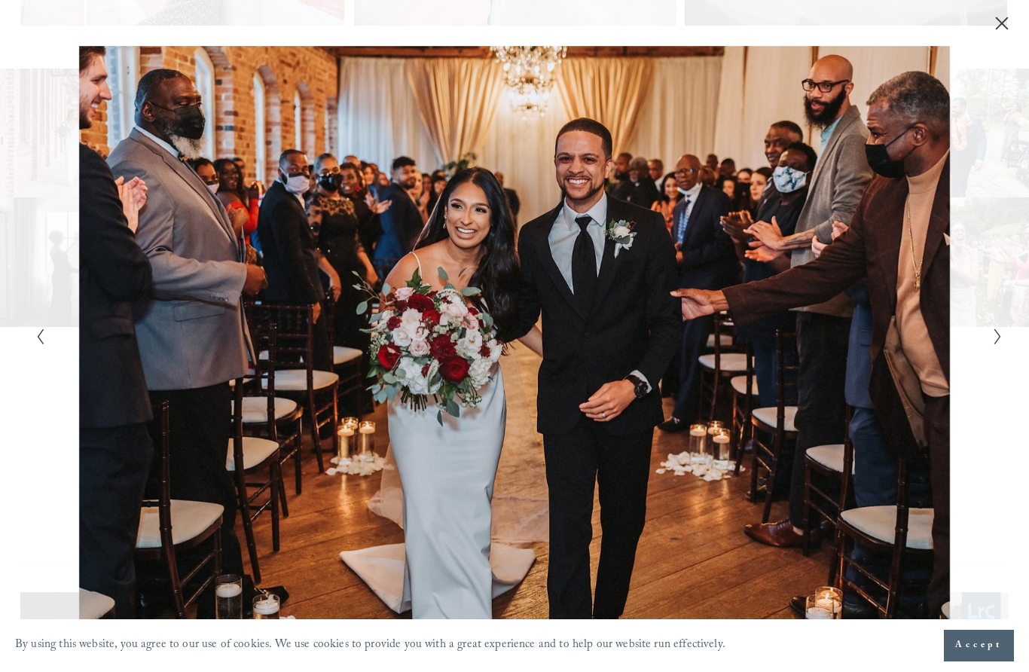
click at [992, 338] on button "Next Slide" at bounding box center [993, 336] width 10 height 18
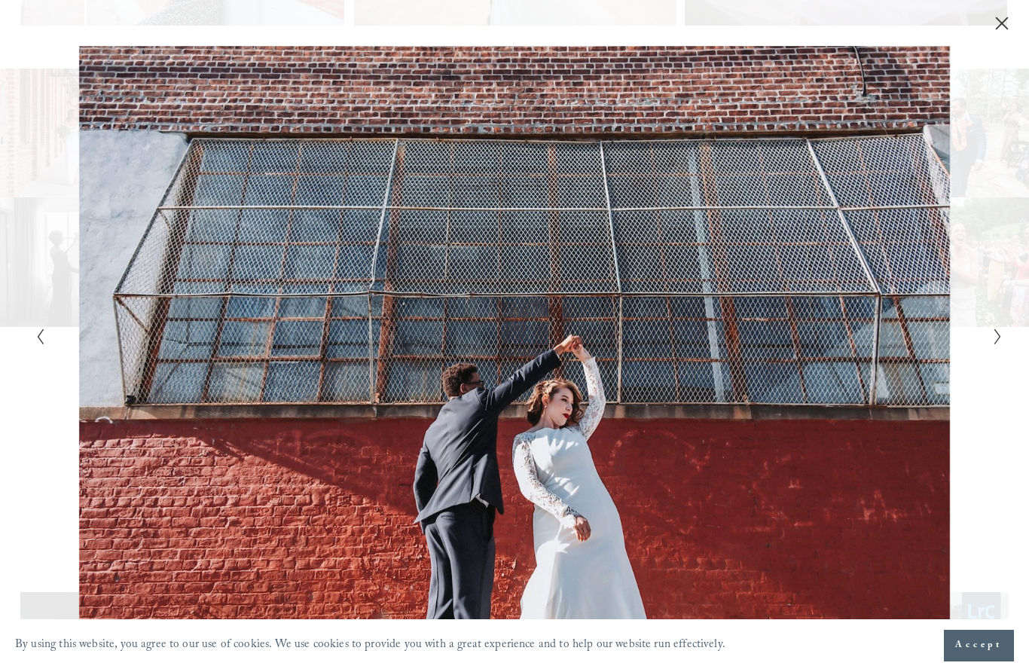
click at [990, 337] on button "Next Slide" at bounding box center [993, 336] width 10 height 18
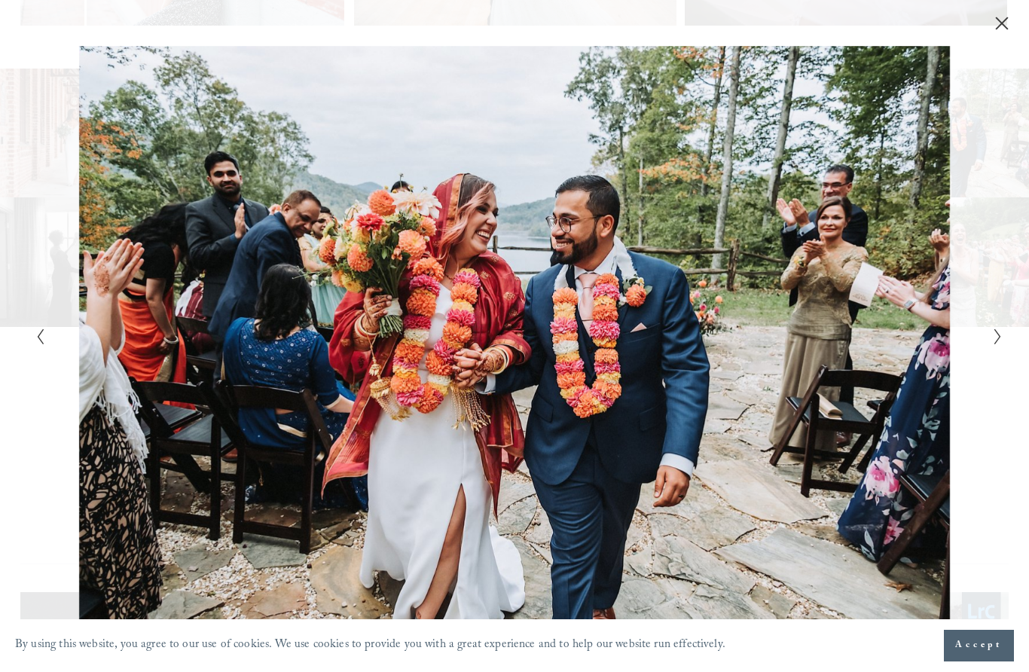
click at [998, 20] on icon "Close" at bounding box center [1002, 24] width 12 height 12
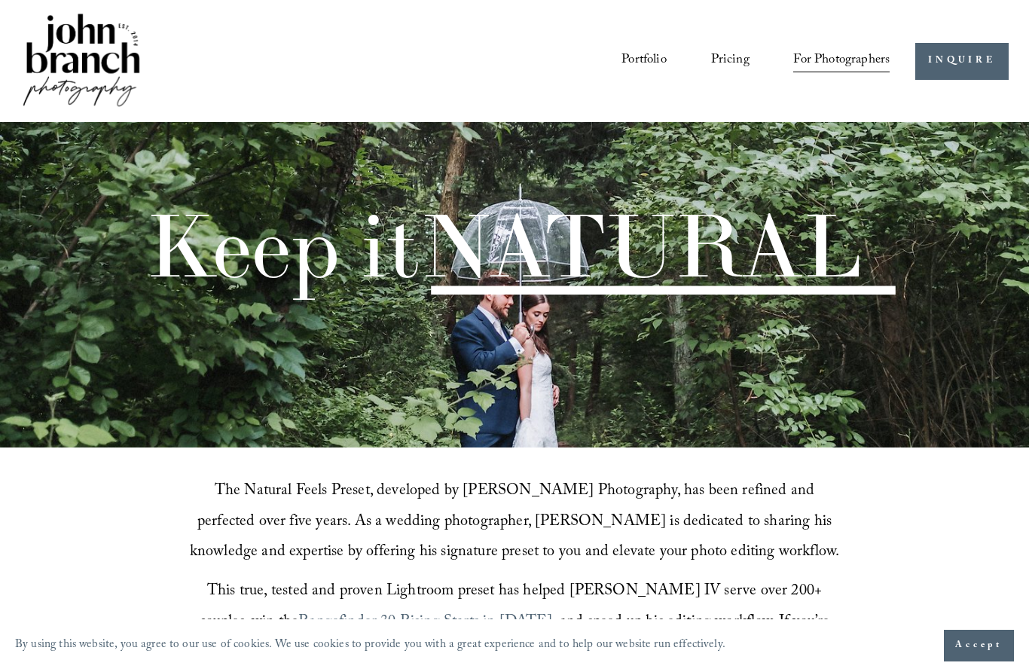
click at [654, 69] on link "Portfolio" at bounding box center [643, 61] width 45 height 28
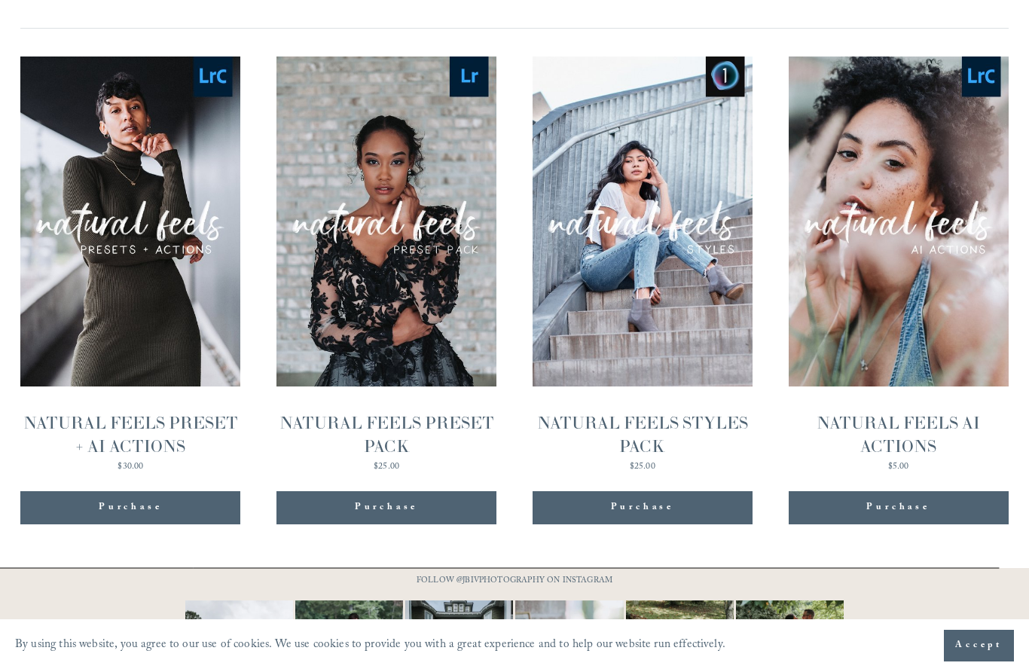
scroll to position [1456, 0]
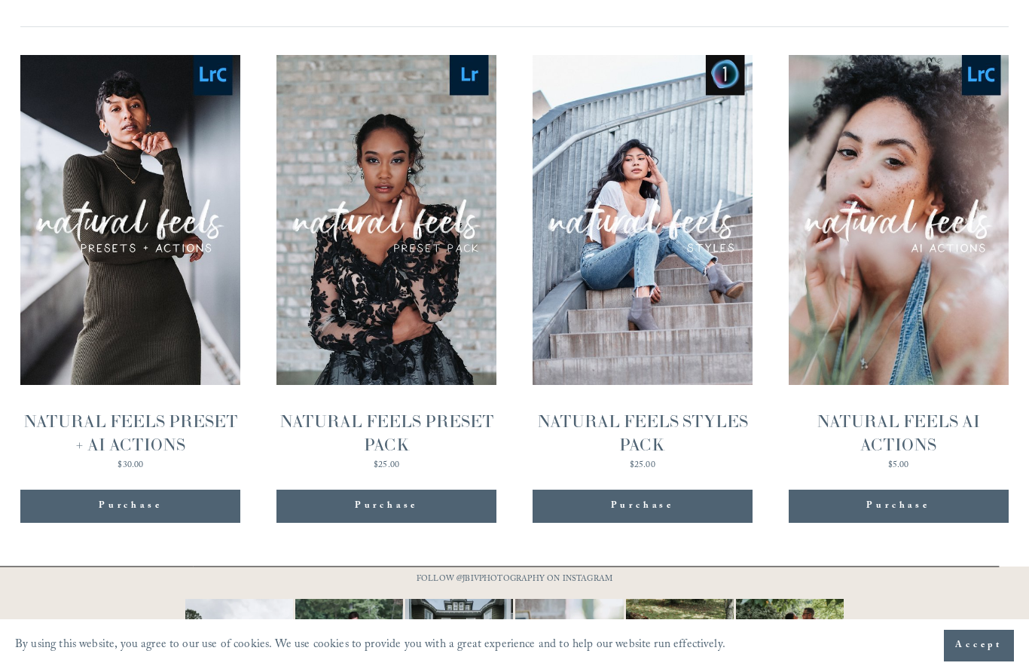
click at [605, 456] on div "NATURAL FEELS STYLES PACK" at bounding box center [642, 433] width 220 height 46
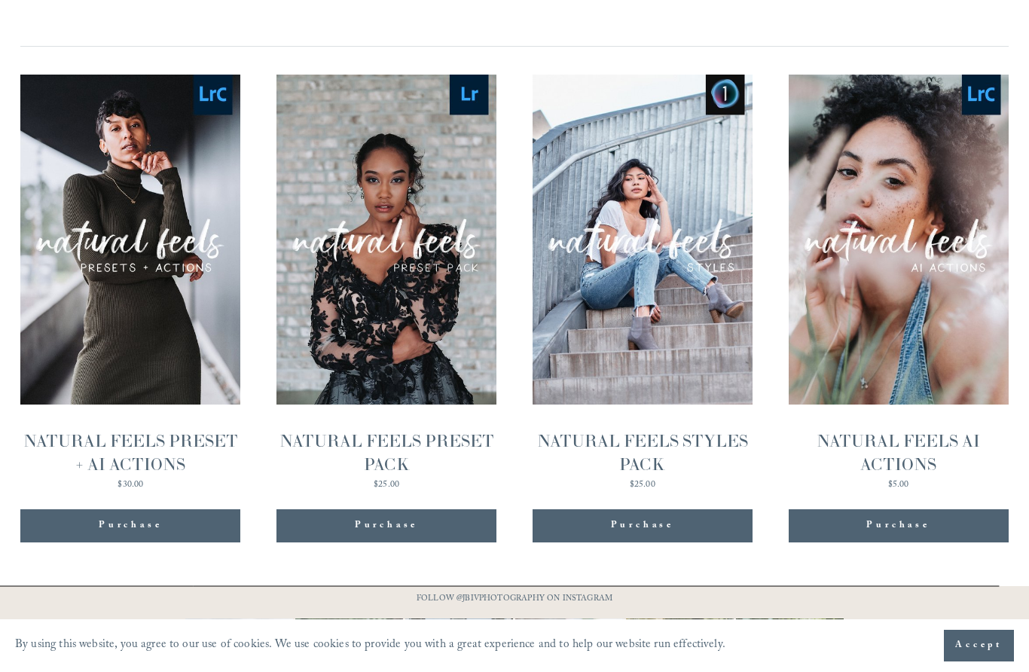
scroll to position [1419, 0]
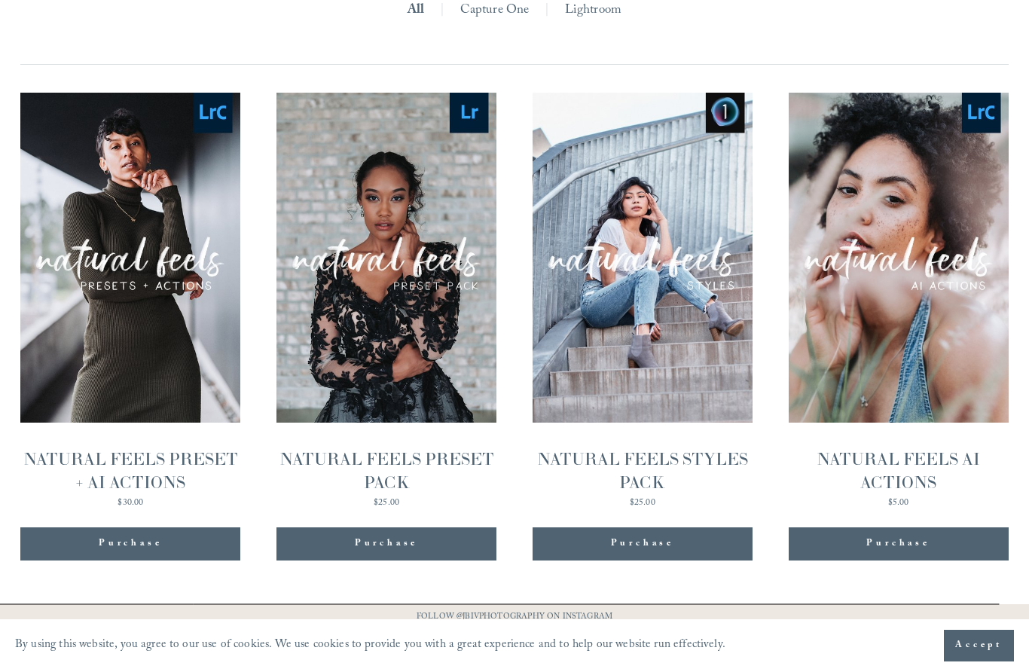
click at [90, 375] on img "NATURAL FEELS PRESET + AI ACTIONS" at bounding box center [130, 258] width 220 height 330
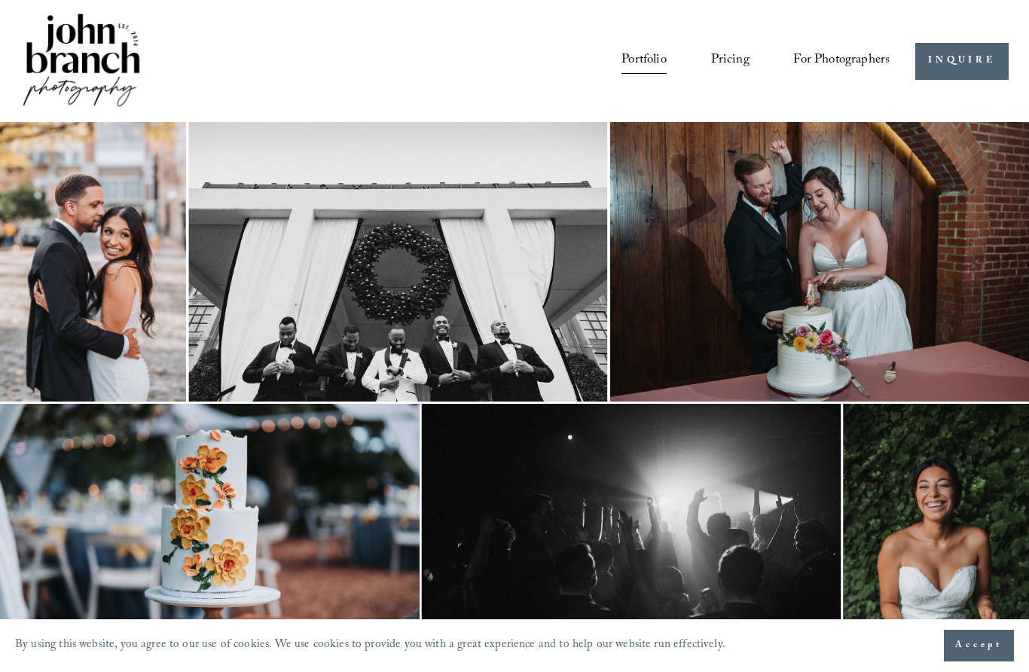
click at [96, 317] on img at bounding box center [93, 261] width 186 height 279
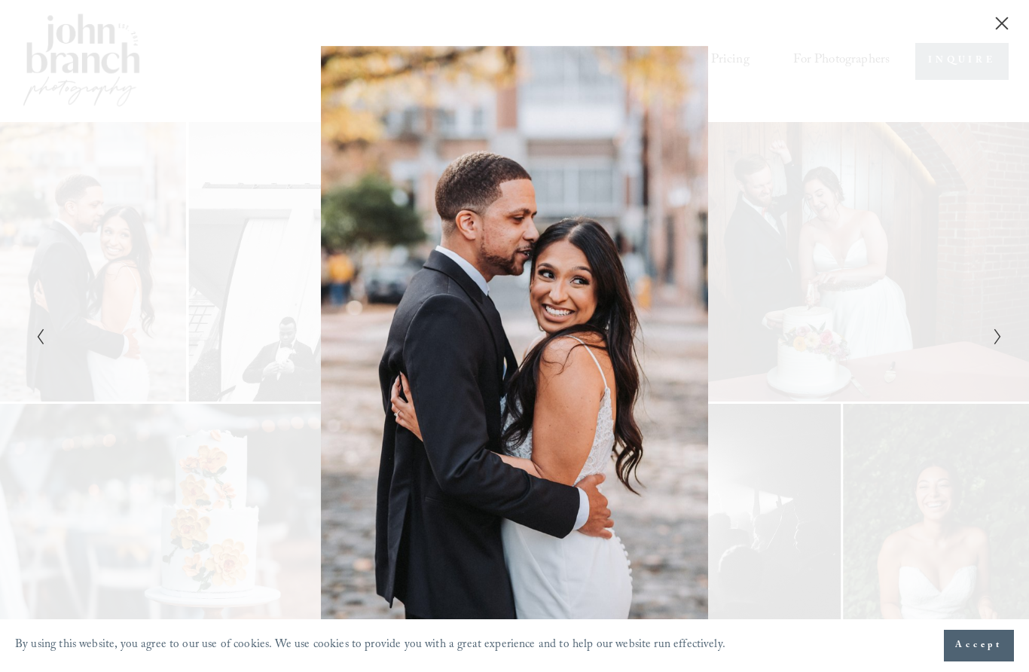
click at [998, 334] on polyline "Next Slide" at bounding box center [996, 336] width 5 height 15
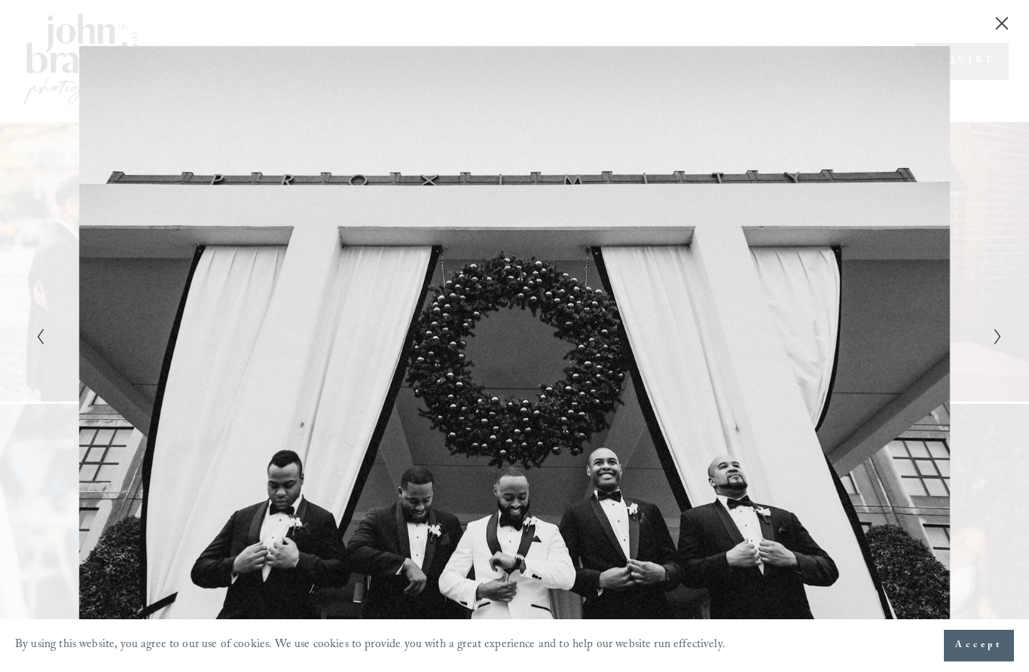
click at [1002, 340] on icon "Next Slide" at bounding box center [998, 337] width 10 height 18
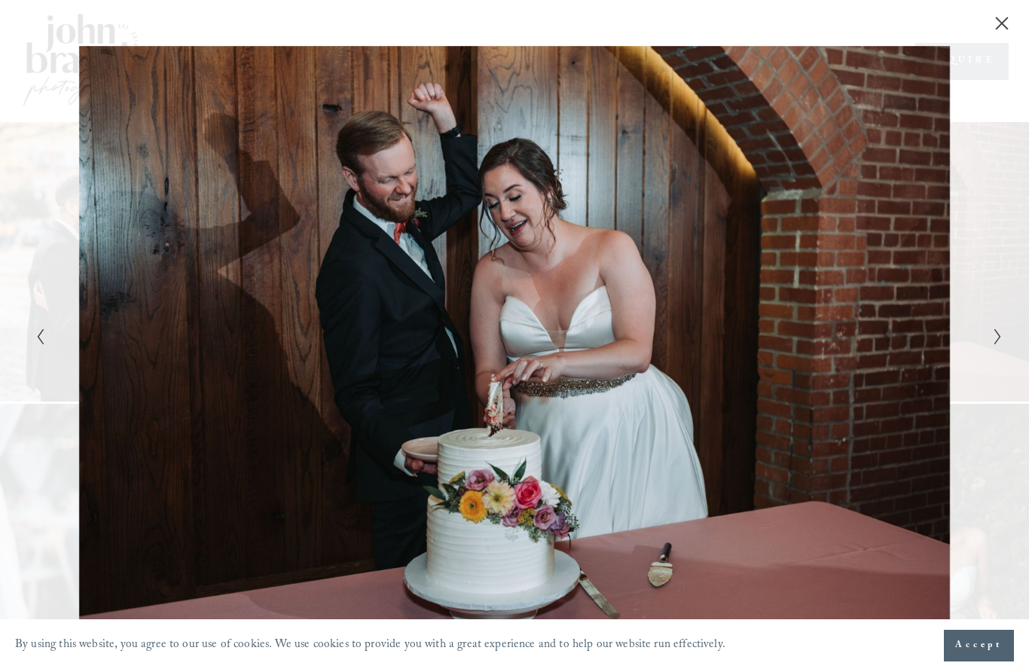
click at [998, 322] on div "Gallery" at bounding box center [755, 336] width 483 height 580
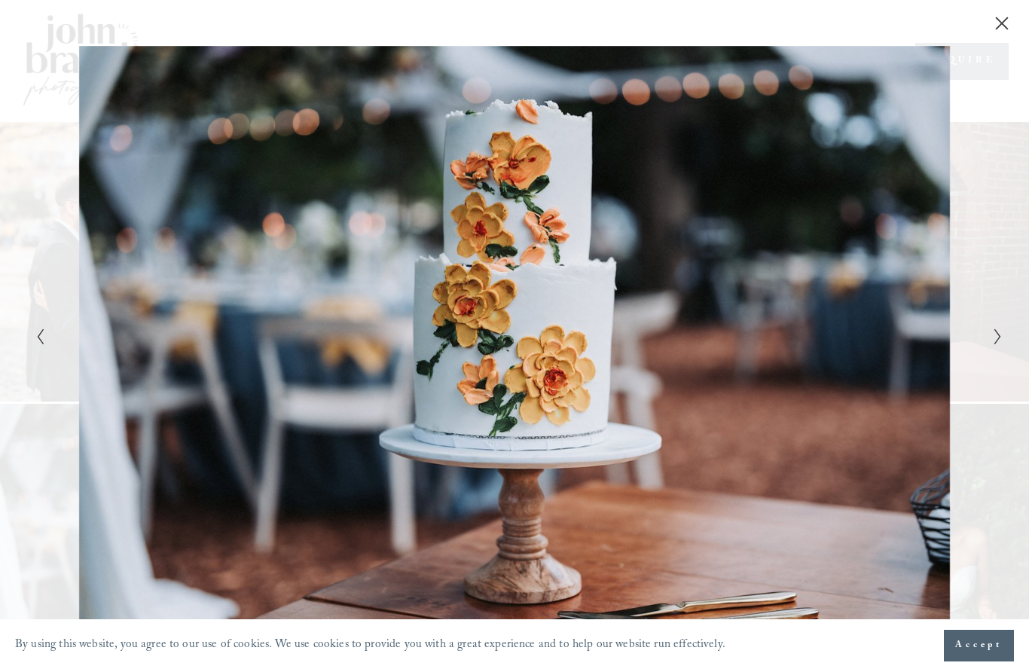
click at [1002, 332] on icon "Next Slide" at bounding box center [998, 337] width 10 height 18
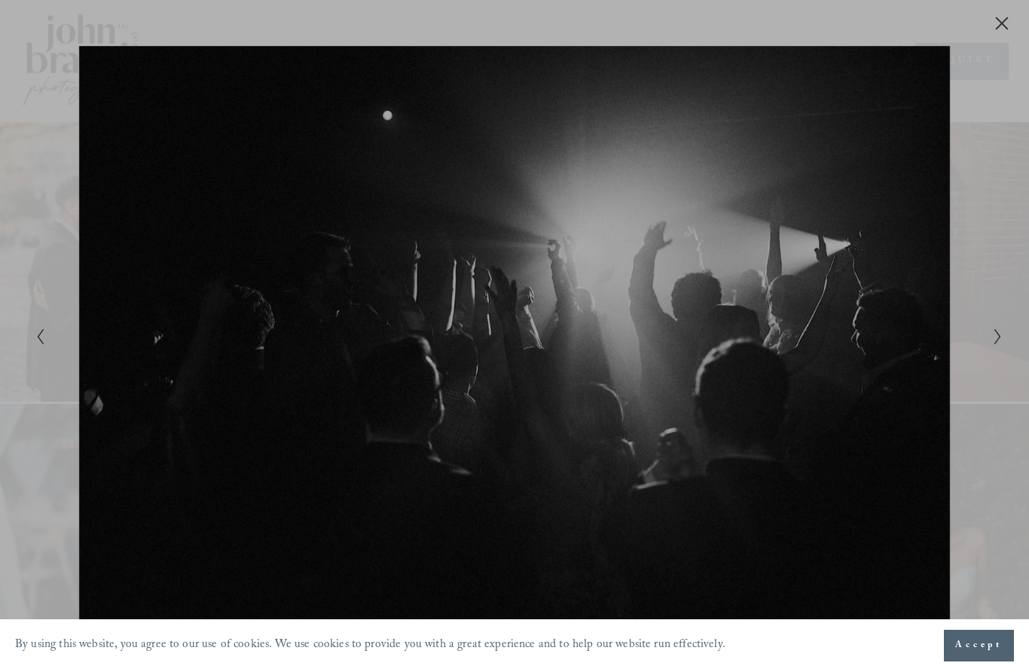
click at [990, 343] on div at bounding box center [514, 336] width 1029 height 672
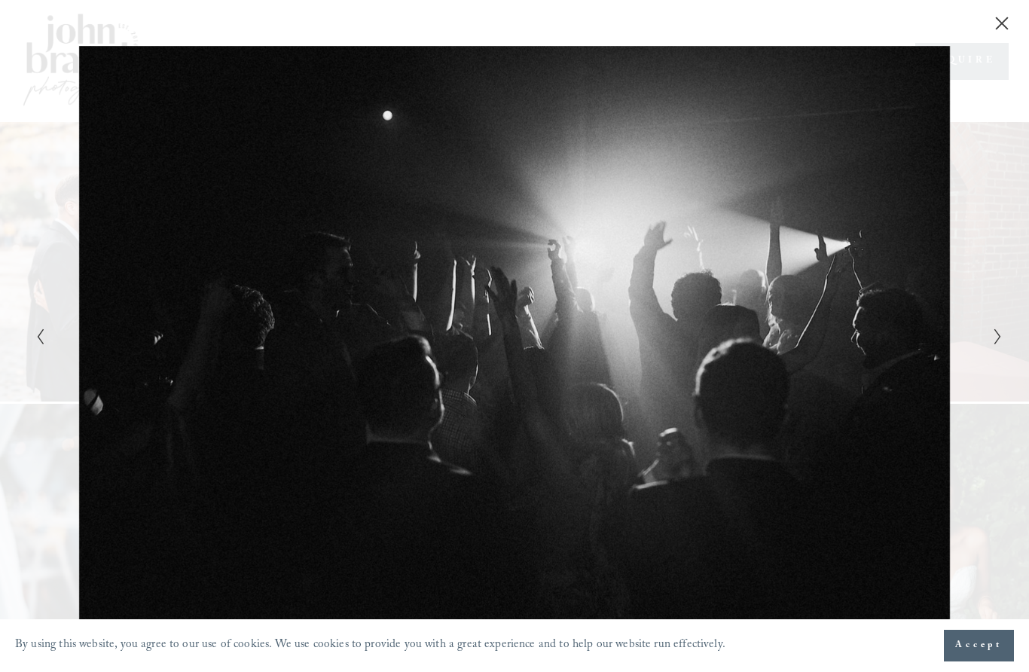
click at [990, 343] on button "Next Slide" at bounding box center [993, 336] width 10 height 18
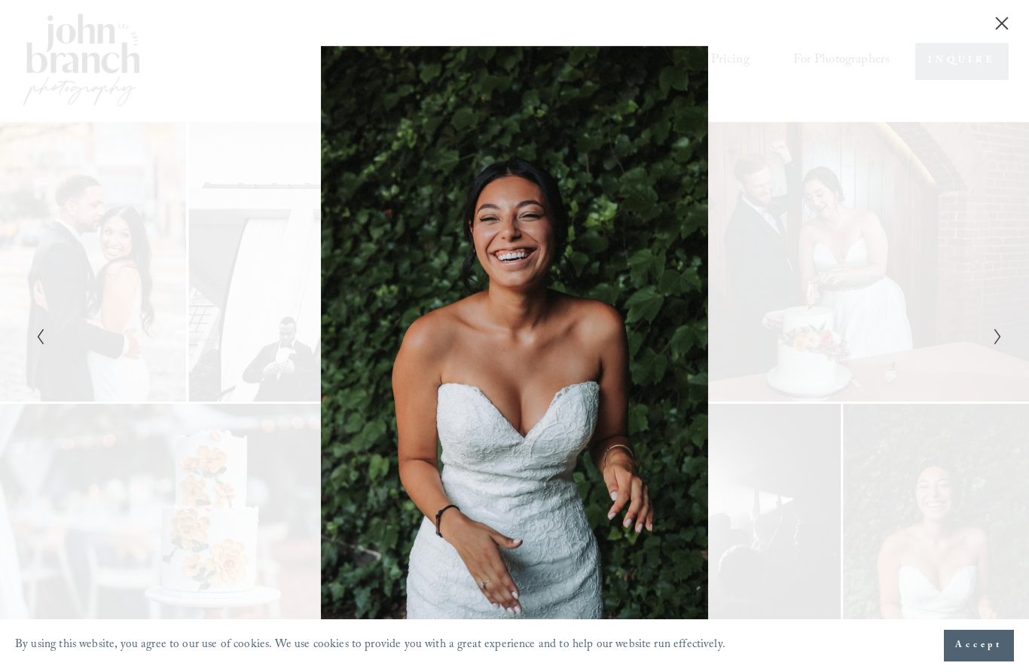
click at [1001, 343] on icon "Next Slide" at bounding box center [998, 337] width 10 height 18
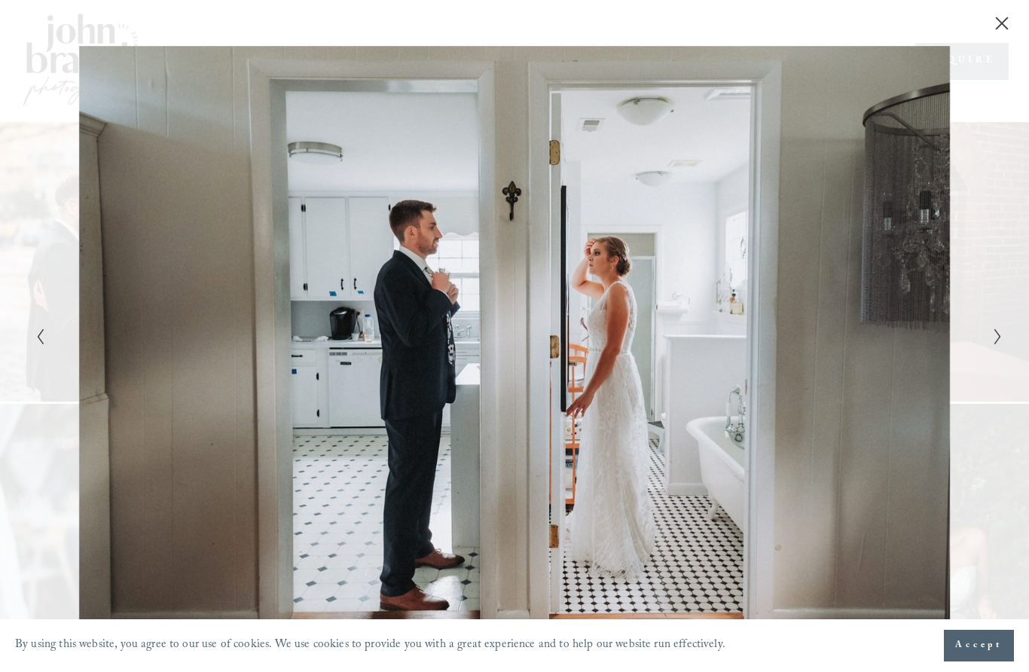
click at [999, 343] on icon "Next Slide" at bounding box center [998, 337] width 10 height 18
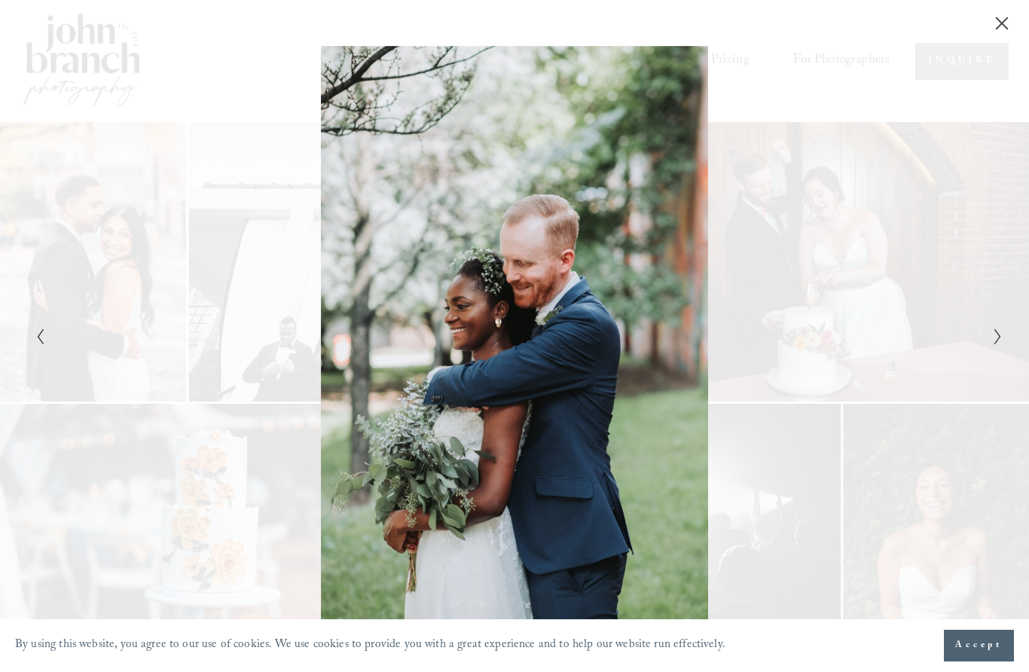
click at [997, 21] on icon "Close" at bounding box center [1001, 23] width 15 height 15
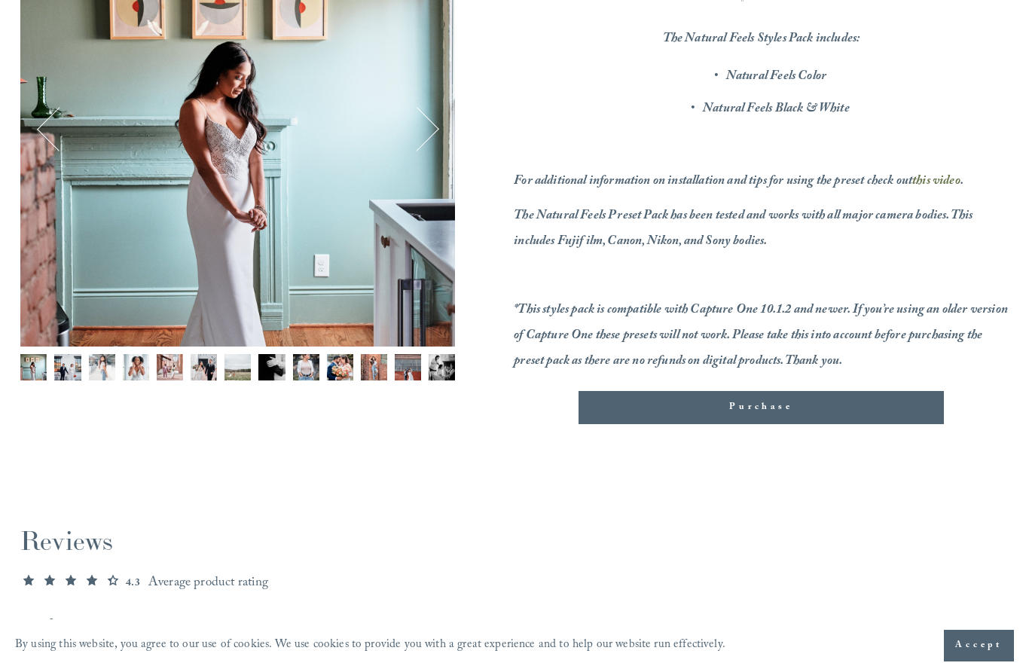
scroll to position [310, 0]
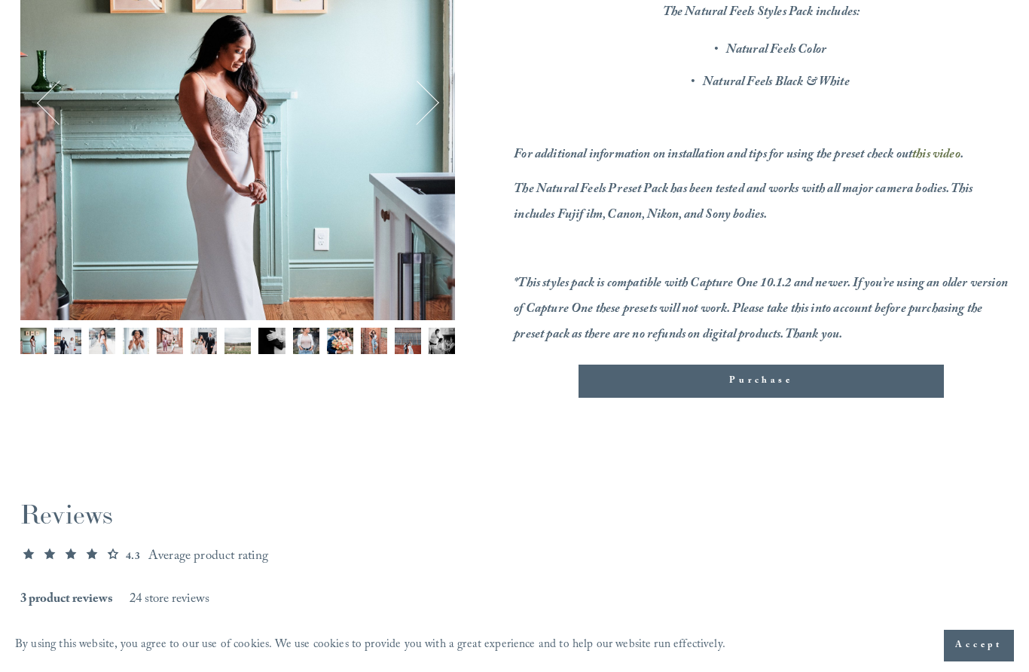
click at [80, 342] on img "Image 2 of 13" at bounding box center [67, 341] width 26 height 26
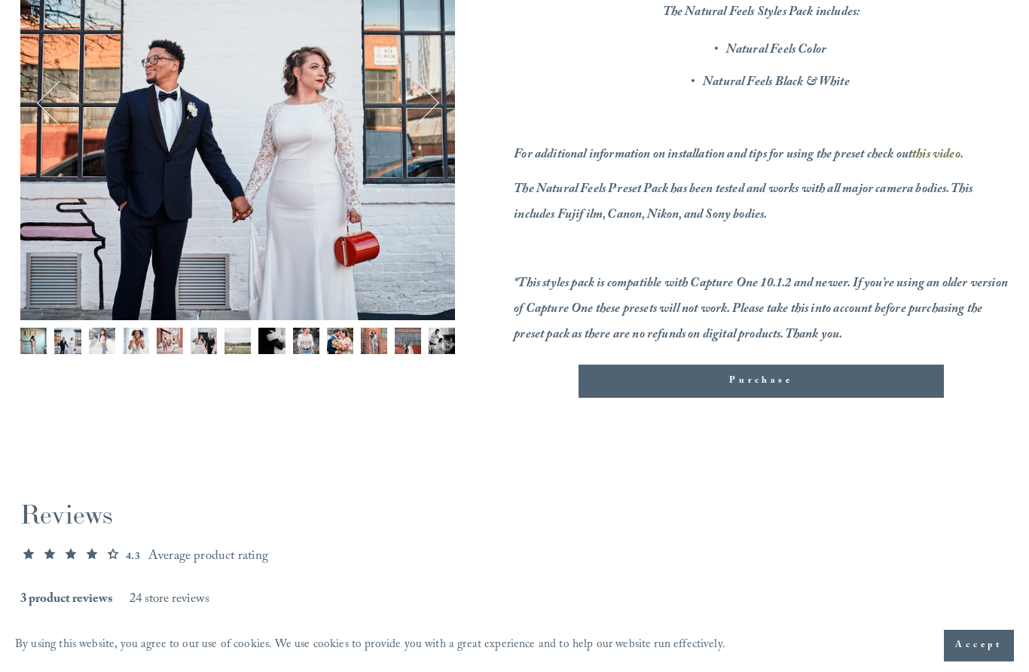
click at [106, 343] on img "Image 3 of 13" at bounding box center [102, 341] width 26 height 26
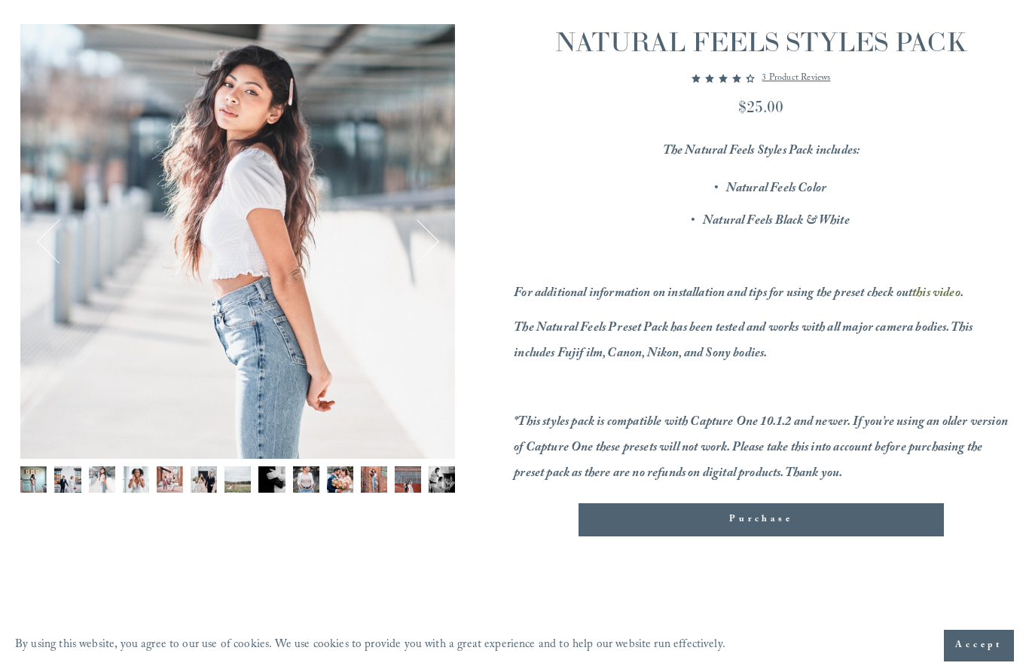
scroll to position [163, 0]
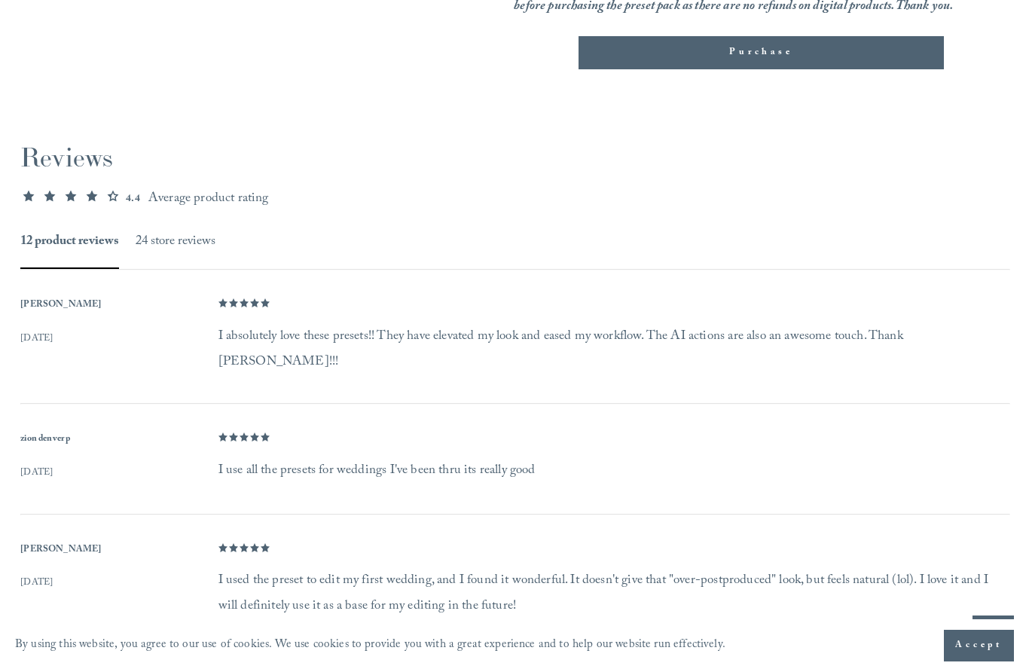
scroll to position [1059, 0]
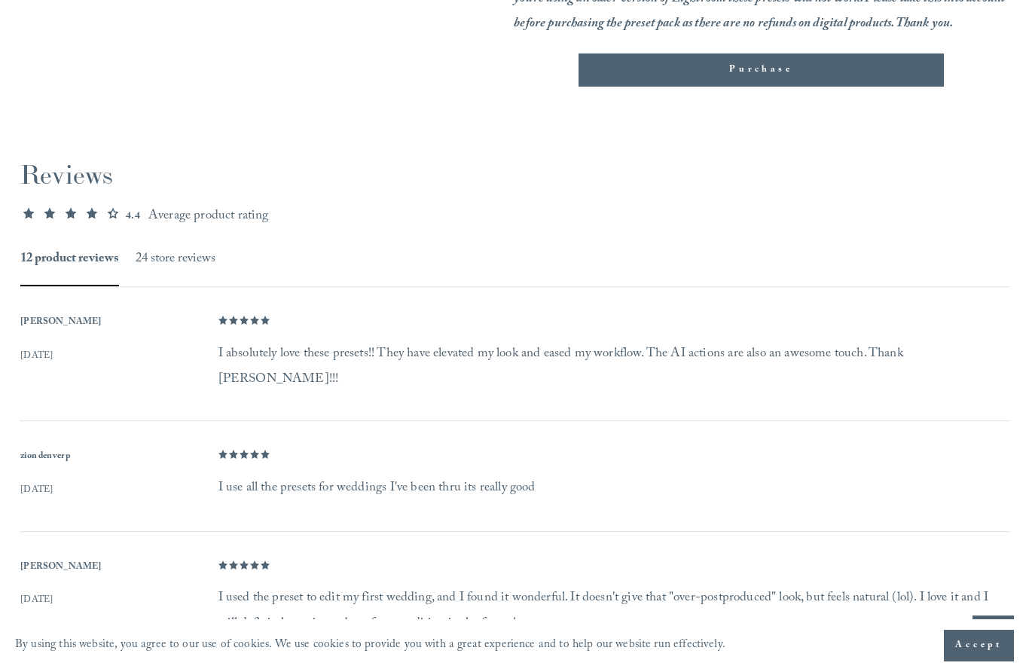
click at [183, 248] on button "24 store reviews" at bounding box center [176, 259] width 80 height 23
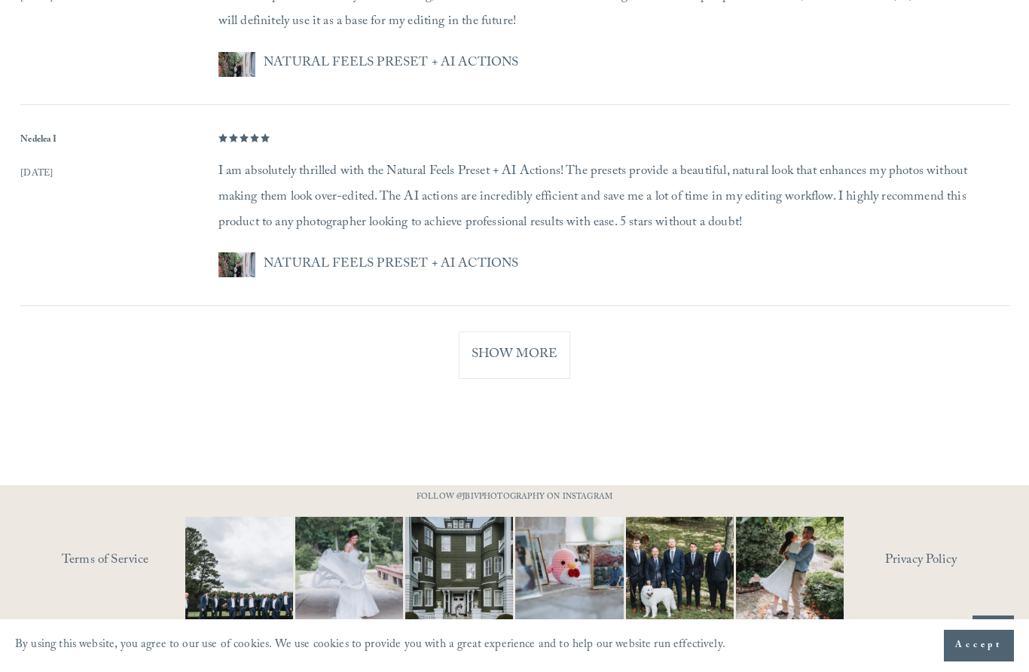
scroll to position [1845, 0]
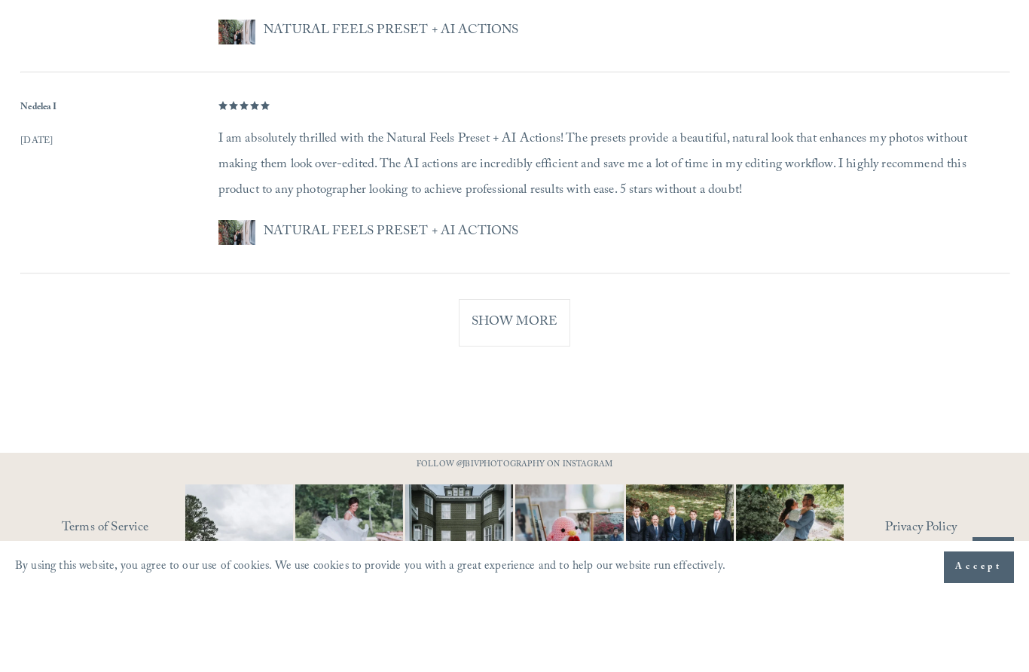
click at [556, 377] on button "Show More" at bounding box center [514, 400] width 111 height 47
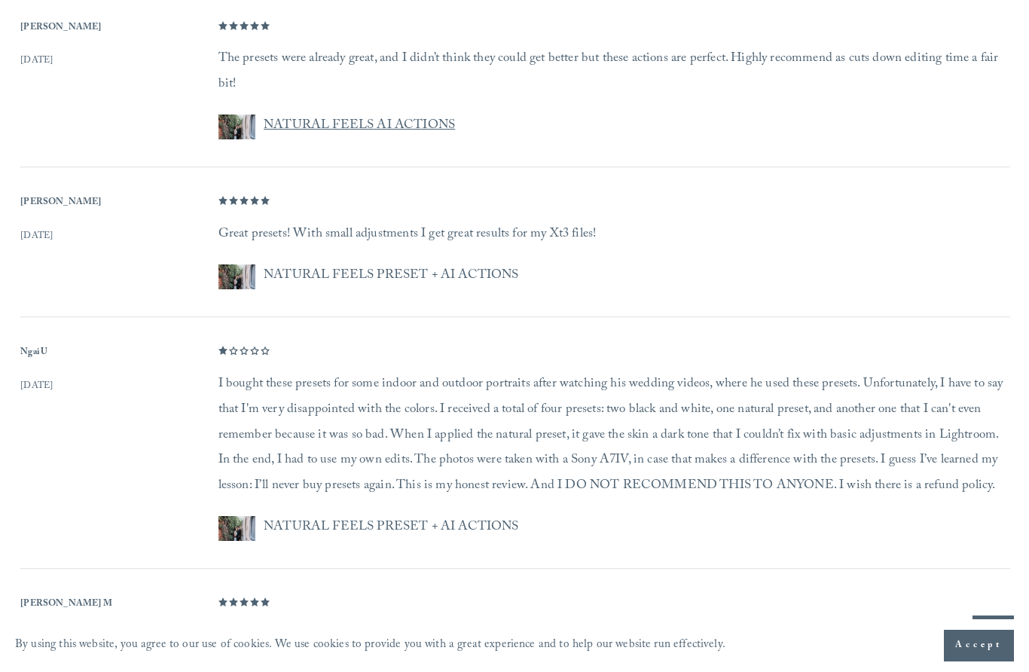
scroll to position [2357, 0]
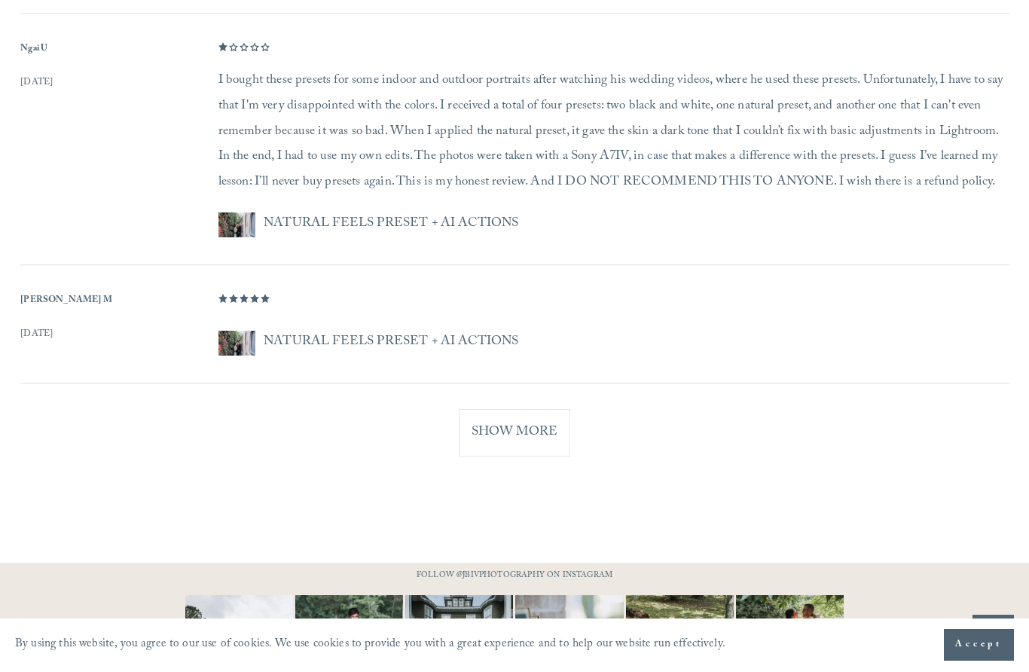
click at [502, 410] on button "Show More" at bounding box center [514, 433] width 111 height 47
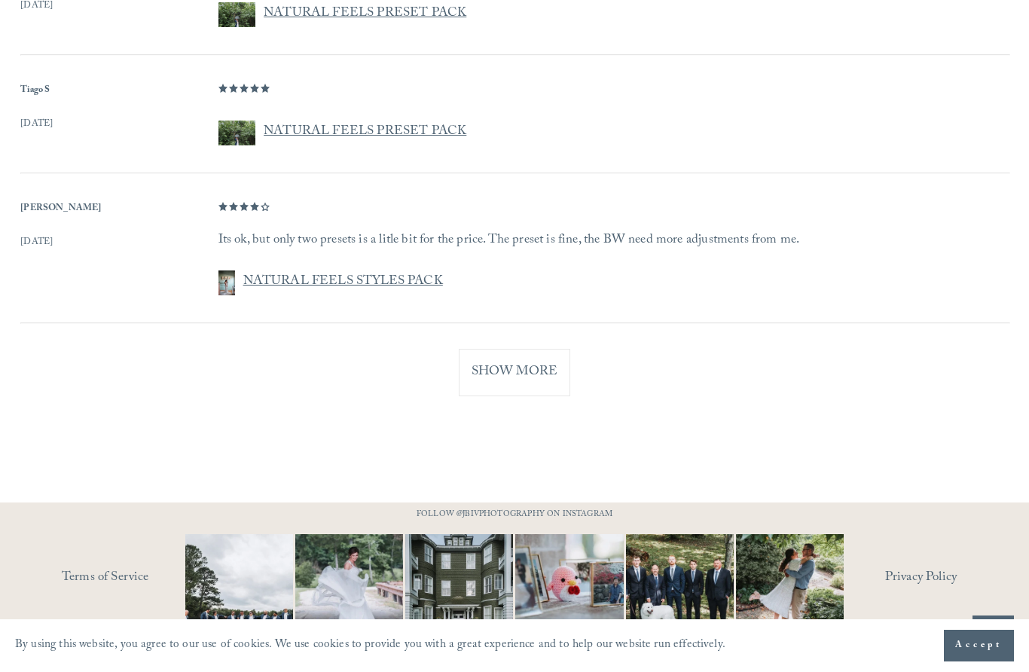
scroll to position [3418, 0]
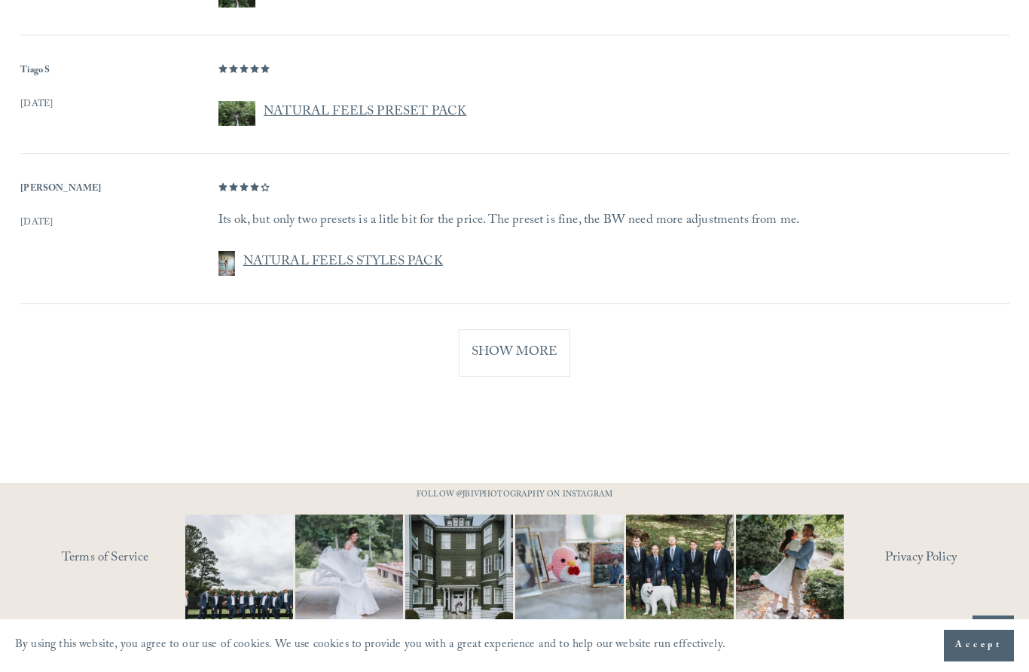
click at [538, 329] on button "Show More" at bounding box center [514, 352] width 111 height 47
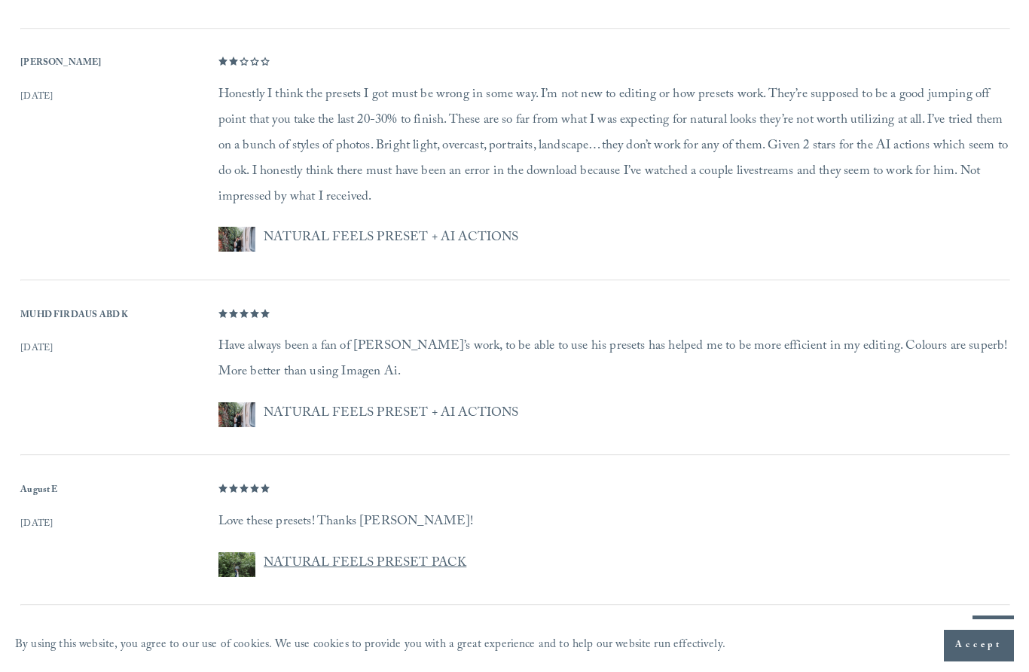
scroll to position [3994, 0]
click at [545, 629] on button "Show More" at bounding box center [514, 652] width 111 height 47
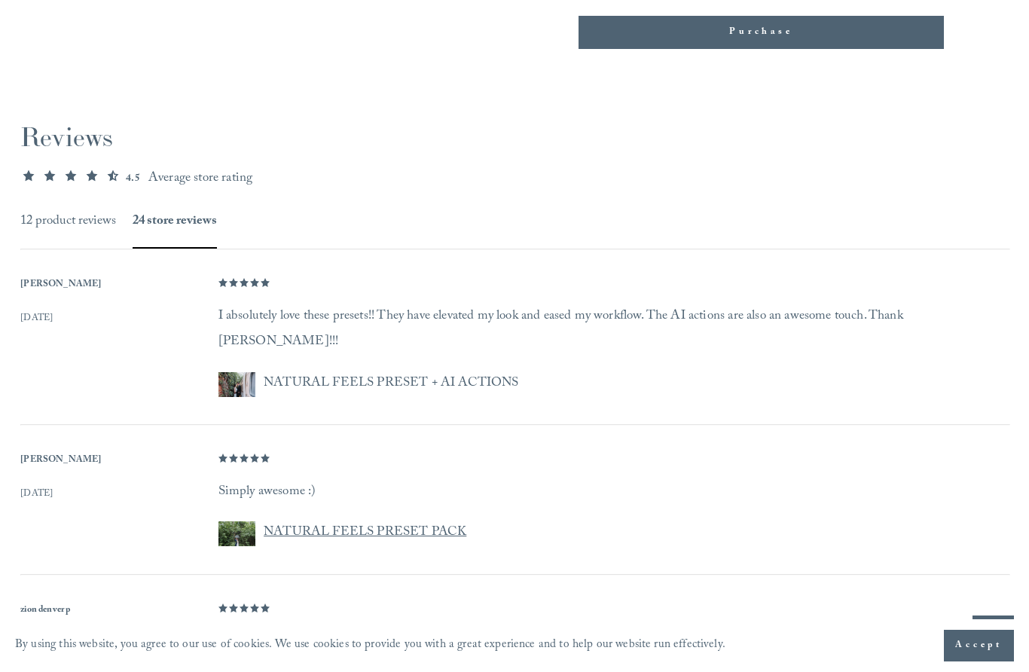
scroll to position [1104, 0]
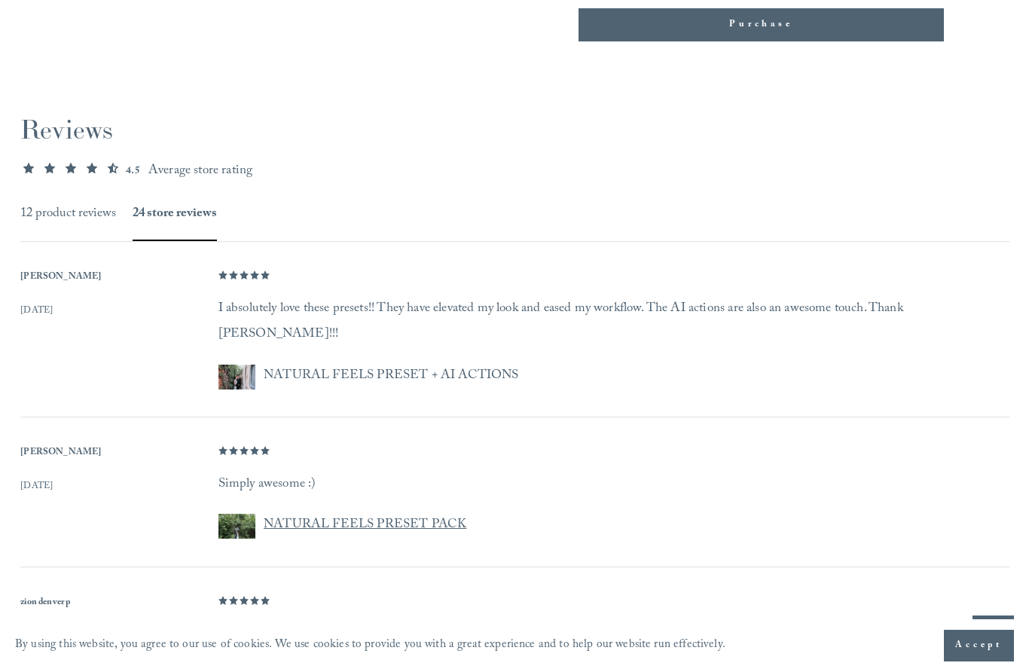
click at [59, 203] on button "12 product reviews" at bounding box center [68, 214] width 96 height 23
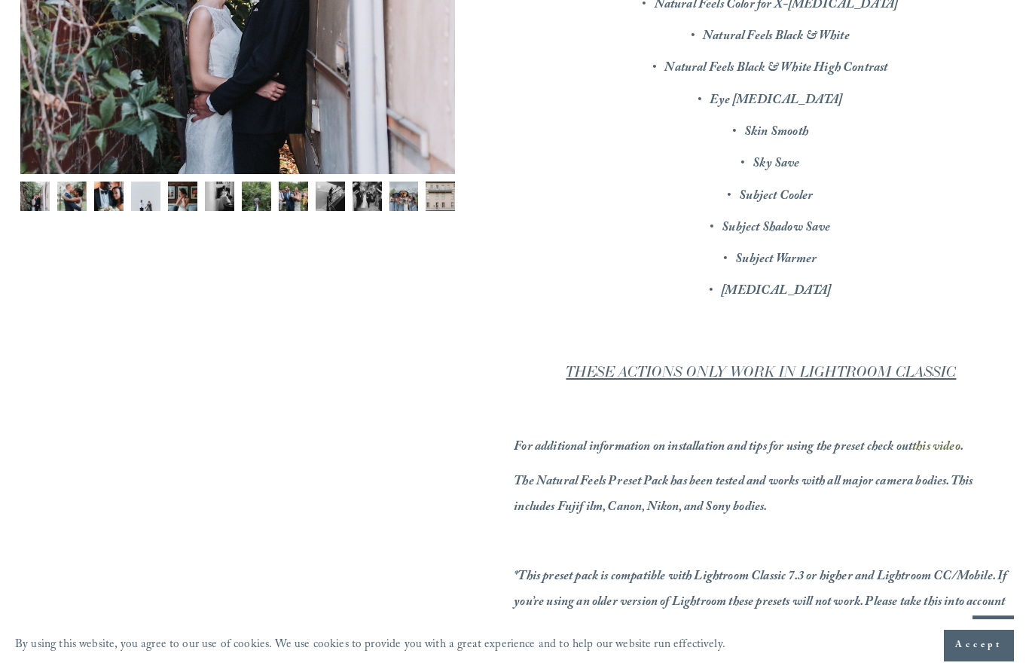
scroll to position [452, 0]
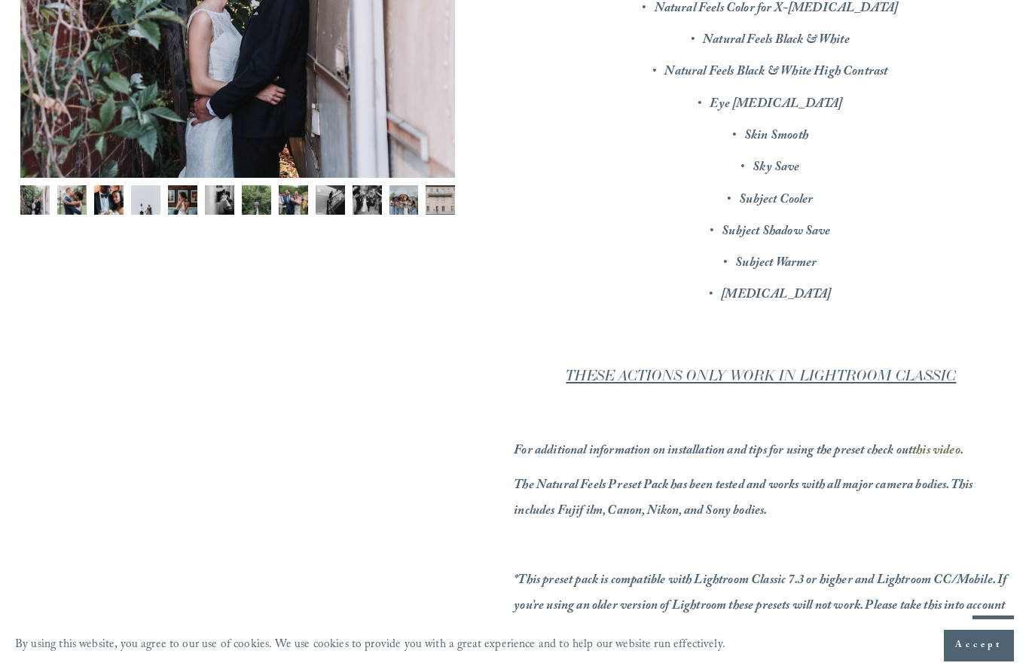
click at [771, 367] on em "THESE ACTIONS ONLY WORK IN LIGHTROOM CLASSIC" at bounding box center [761, 376] width 390 height 18
click at [782, 367] on em "THESE ACTIONS ONLY WORK IN LIGHTROOM CLASSIC" at bounding box center [761, 376] width 390 height 18
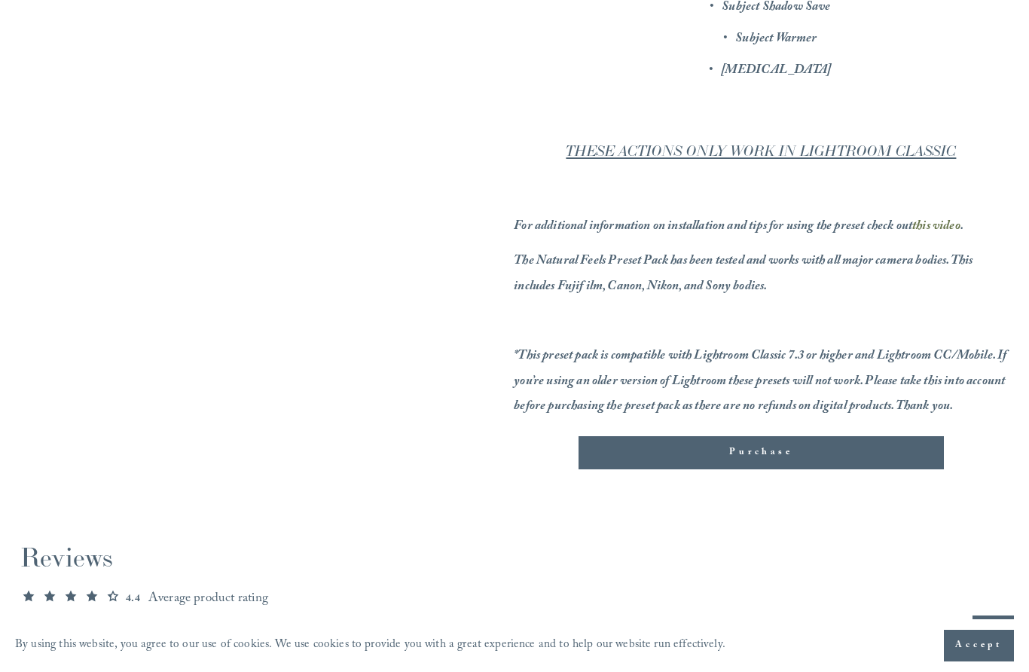
scroll to position [679, 0]
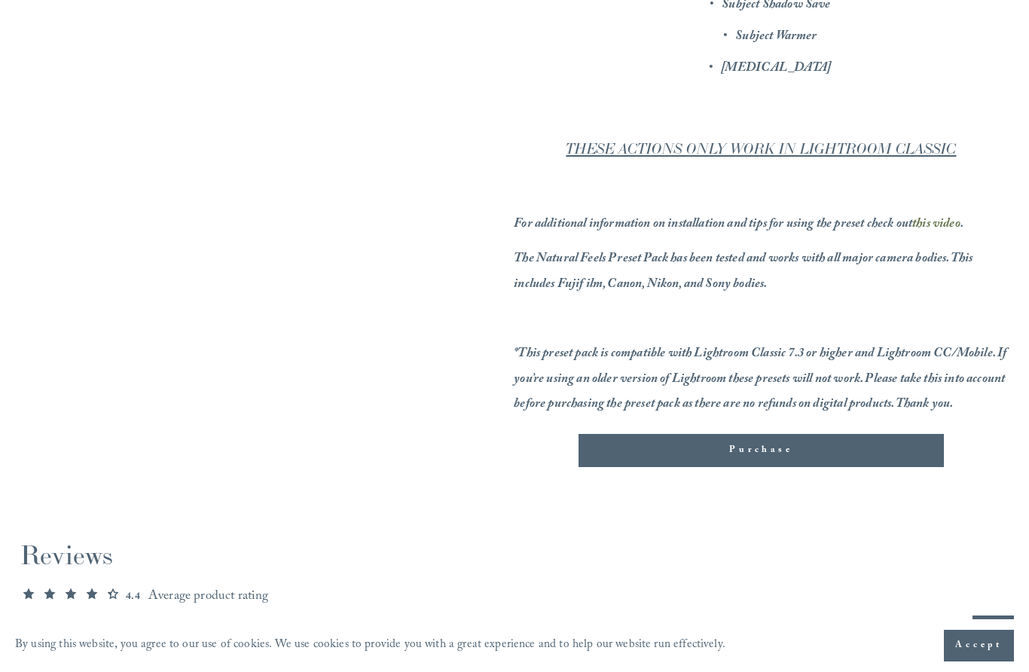
click at [786, 443] on span "Purchase" at bounding box center [760, 450] width 63 height 15
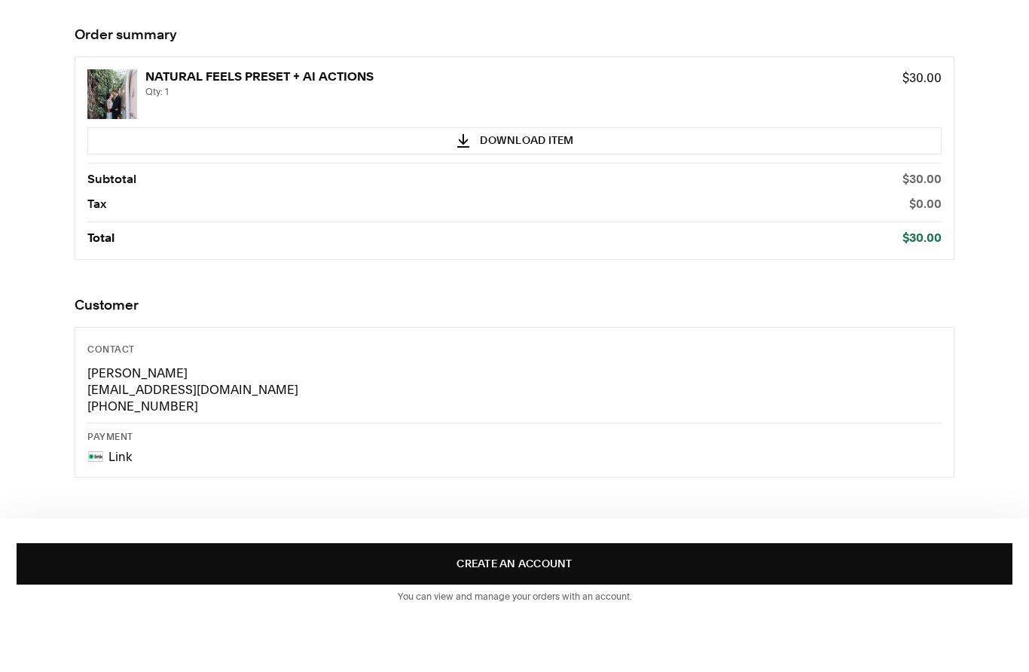
scroll to position [103, 0]
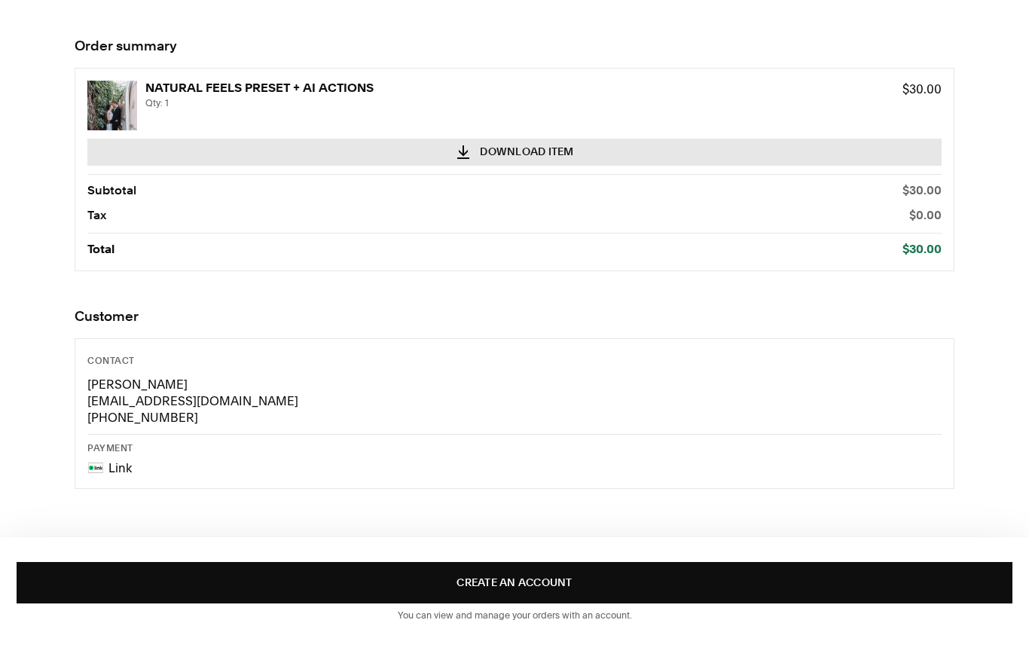
click at [562, 164] on button "Download Item" at bounding box center [514, 177] width 854 height 27
